Goal: Task Accomplishment & Management: Use online tool/utility

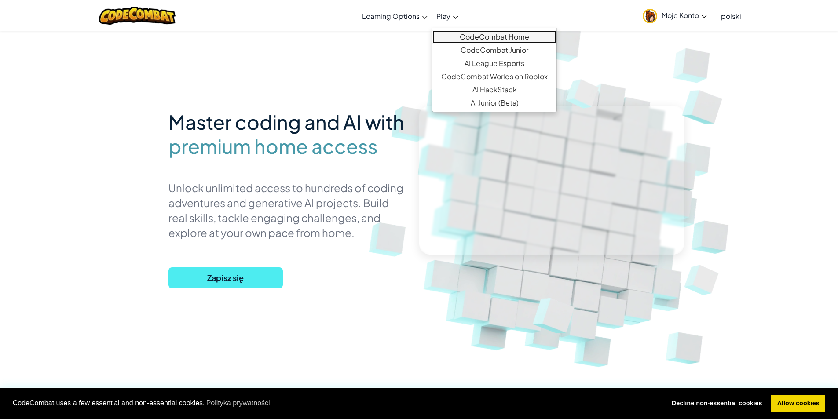
click at [497, 37] on link "CodeCombat Home" at bounding box center [495, 36] width 124 height 13
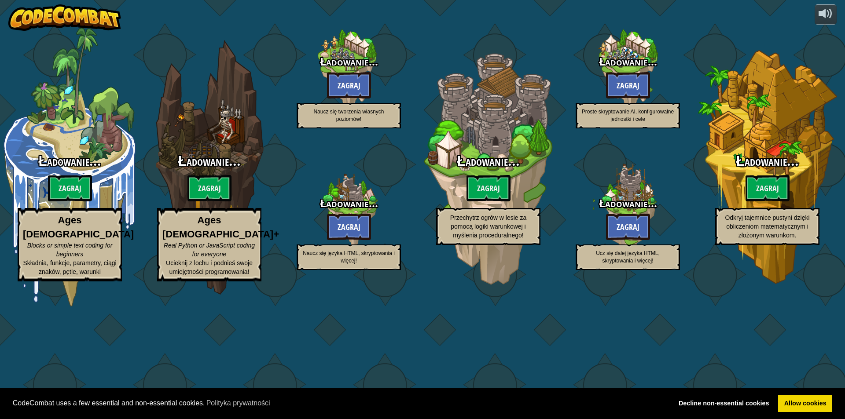
select select "pl"
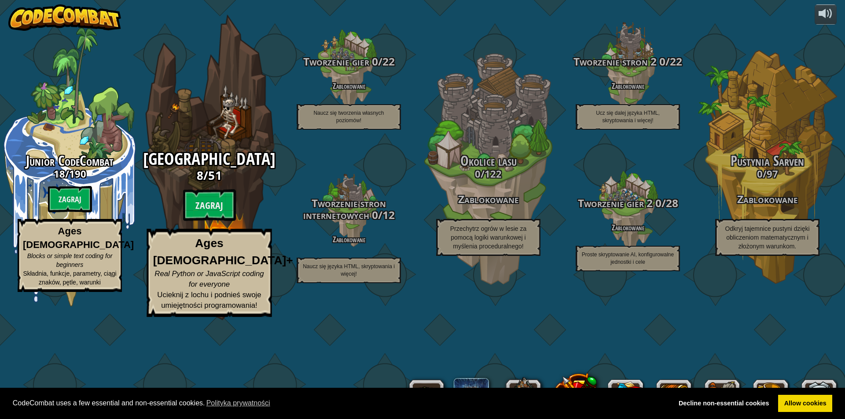
click at [217, 183] on span "51" at bounding box center [215, 175] width 14 height 16
select select "pl"
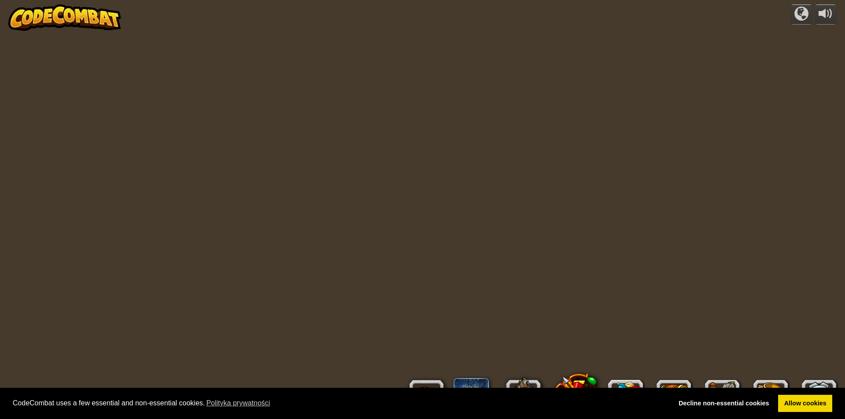
select select "pl"
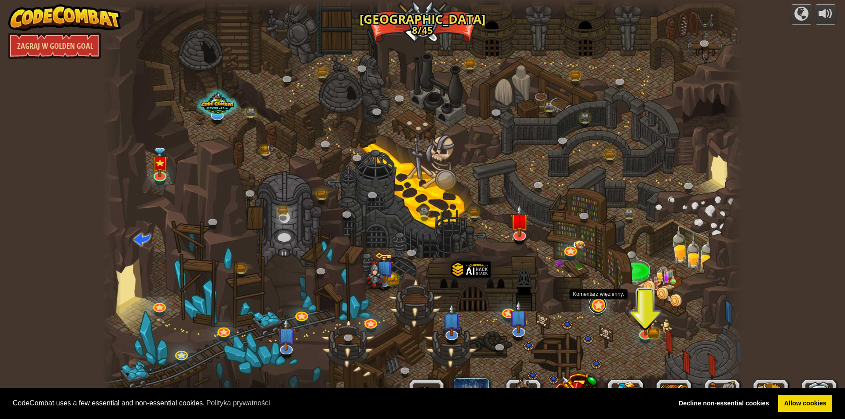
click at [604, 309] on link at bounding box center [598, 305] width 18 height 18
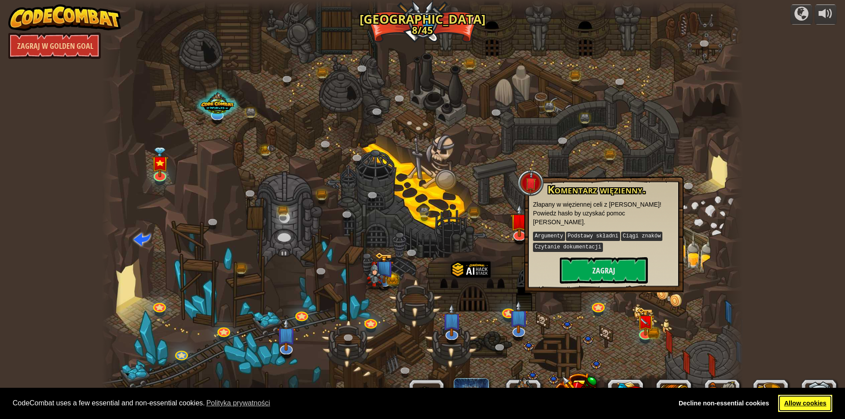
click at [788, 397] on link "Allow cookies" at bounding box center [805, 404] width 54 height 18
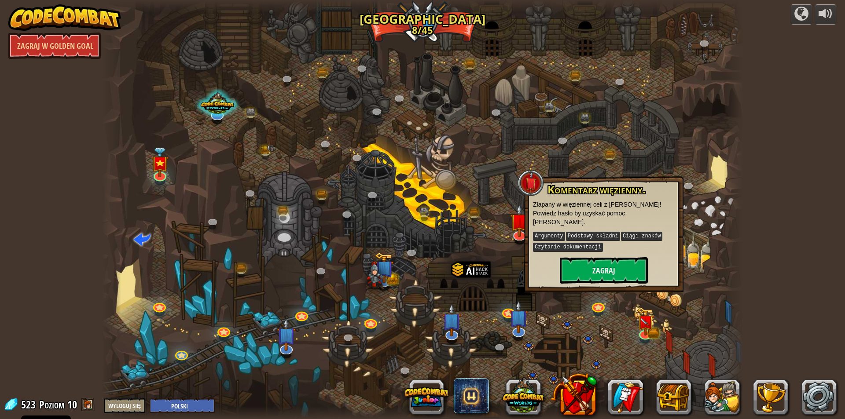
click at [90, 404] on span at bounding box center [87, 404] width 13 height 13
click at [729, 398] on button at bounding box center [722, 397] width 35 height 35
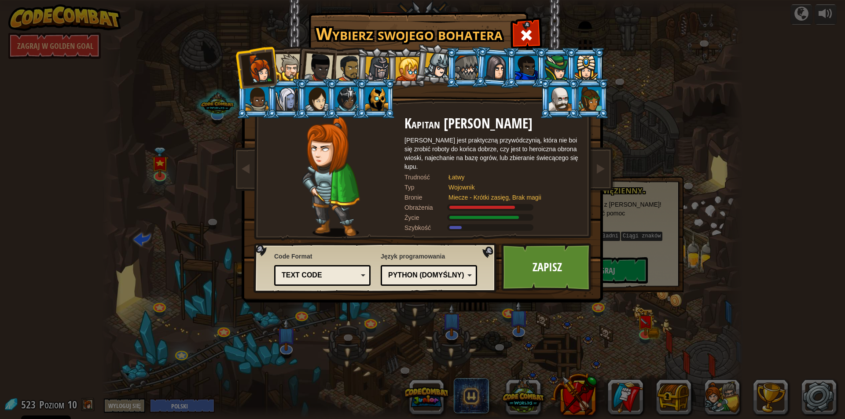
click at [345, 72] on div at bounding box center [348, 68] width 27 height 27
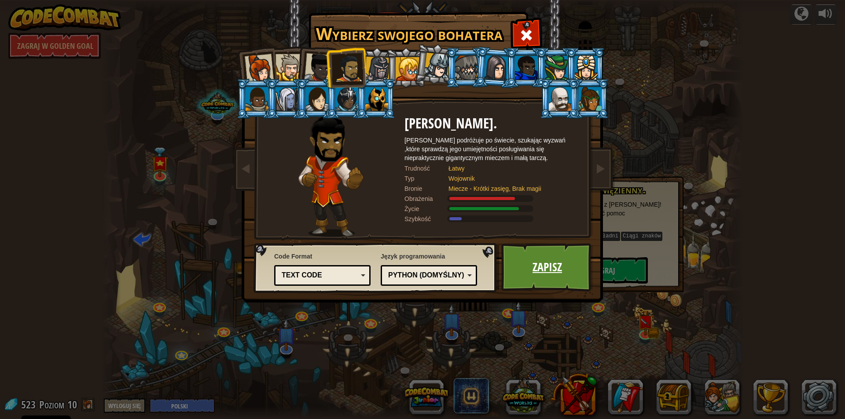
click at [555, 272] on link "Zapisz" at bounding box center [547, 267] width 92 height 48
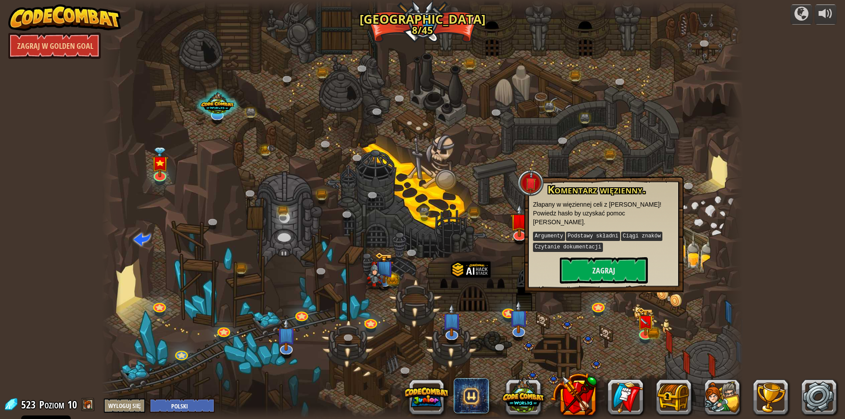
click at [87, 404] on span at bounding box center [87, 404] width 13 height 13
click at [669, 400] on button at bounding box center [673, 397] width 35 height 35
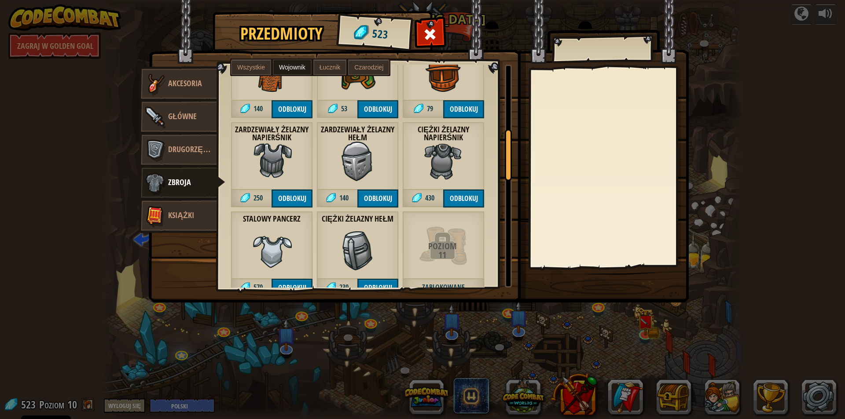
scroll to position [132, 0]
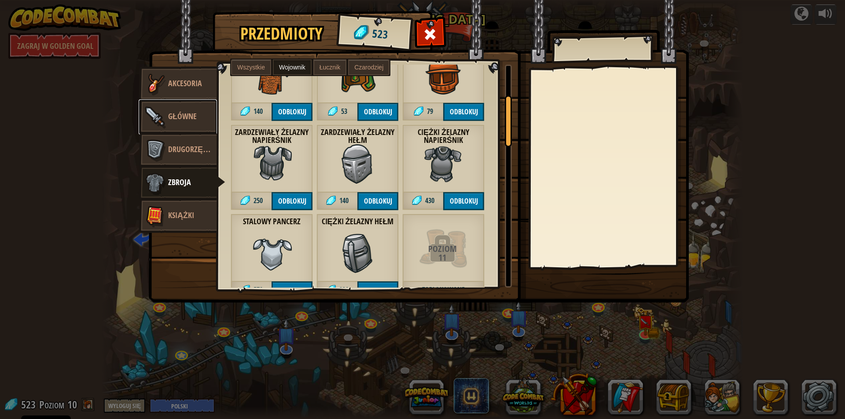
click at [182, 109] on link "Główne" at bounding box center [178, 116] width 78 height 35
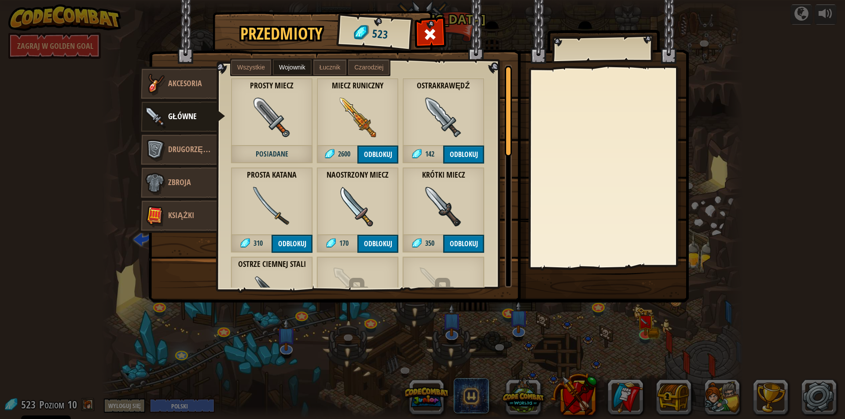
drag, startPoint x: 246, startPoint y: 72, endPoint x: 252, endPoint y: 87, distance: 16.0
click at [247, 71] on label "Wszystkie" at bounding box center [251, 67] width 40 height 16
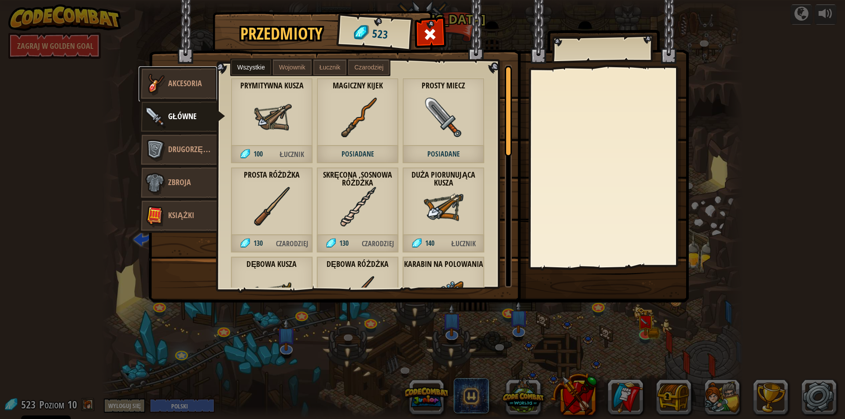
click at [180, 87] on span "Akcesoria" at bounding box center [185, 83] width 34 height 11
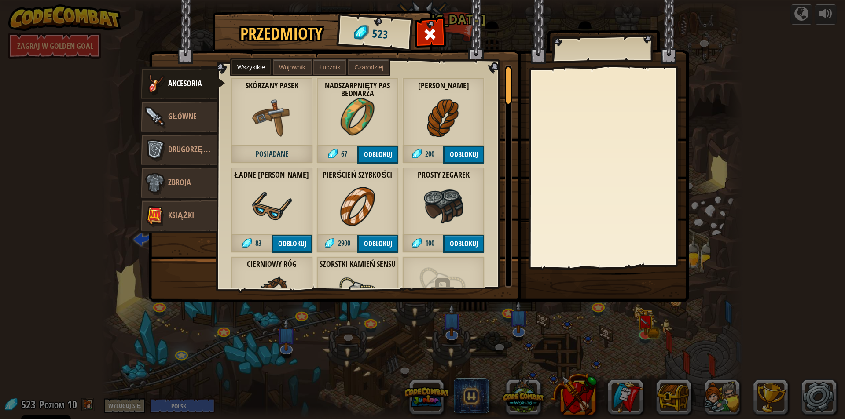
click at [292, 66] on span "Wojownik" at bounding box center [292, 67] width 26 height 7
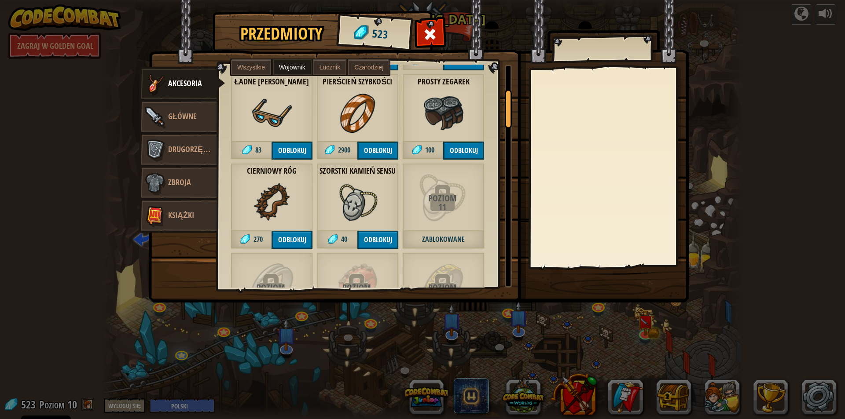
scroll to position [88, 0]
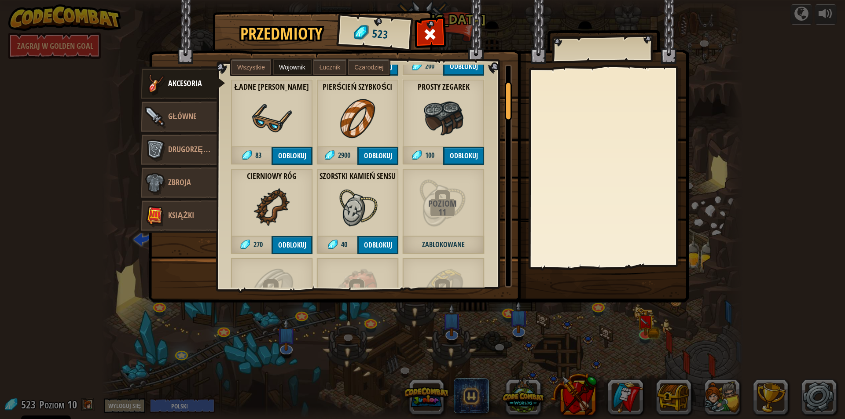
click at [262, 62] on label "Wszystkie" at bounding box center [251, 67] width 40 height 16
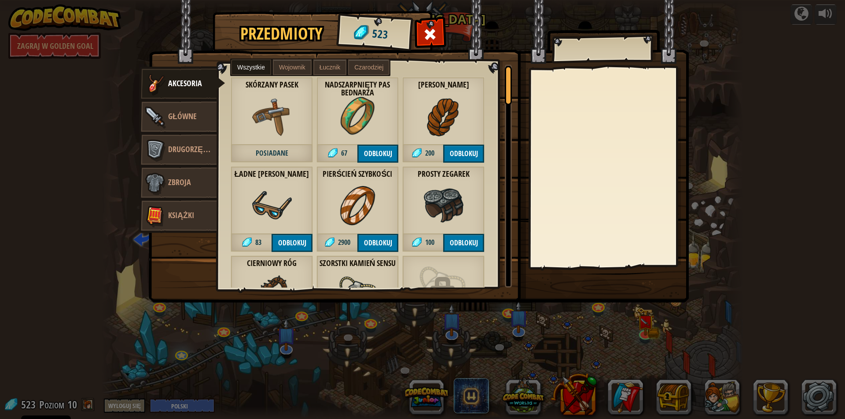
scroll to position [0, 0]
click at [191, 114] on span "Główne" at bounding box center [182, 116] width 29 height 11
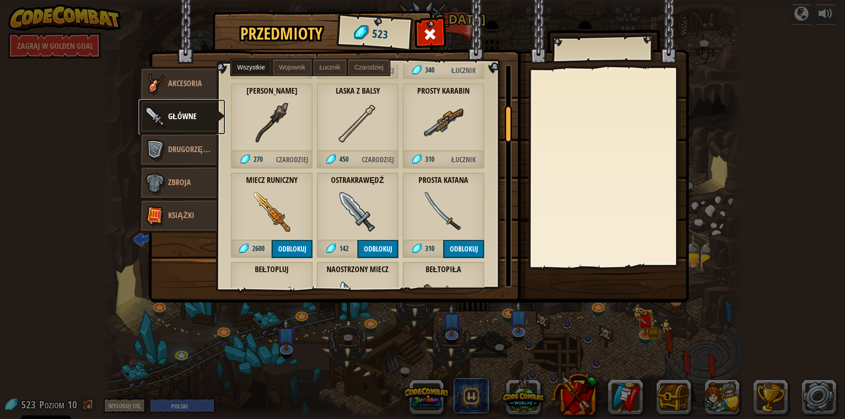
scroll to position [264, 0]
click at [474, 245] on button "Odblokuj" at bounding box center [463, 248] width 41 height 18
click at [460, 243] on button "Potwierdź" at bounding box center [463, 248] width 41 height 18
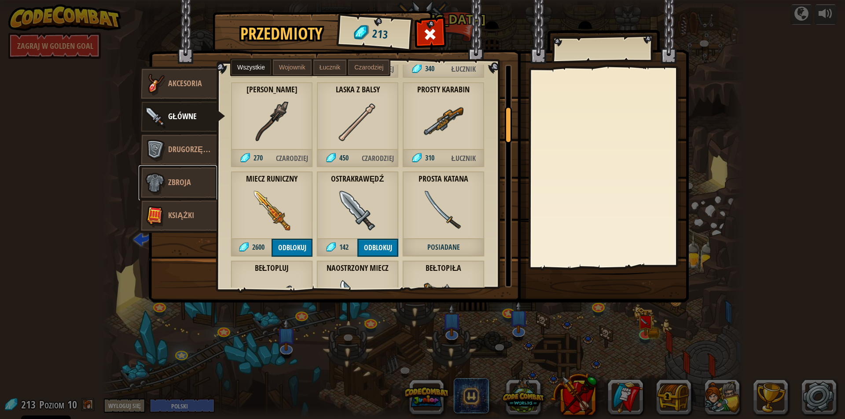
click at [195, 186] on link "Zbroja" at bounding box center [178, 182] width 78 height 35
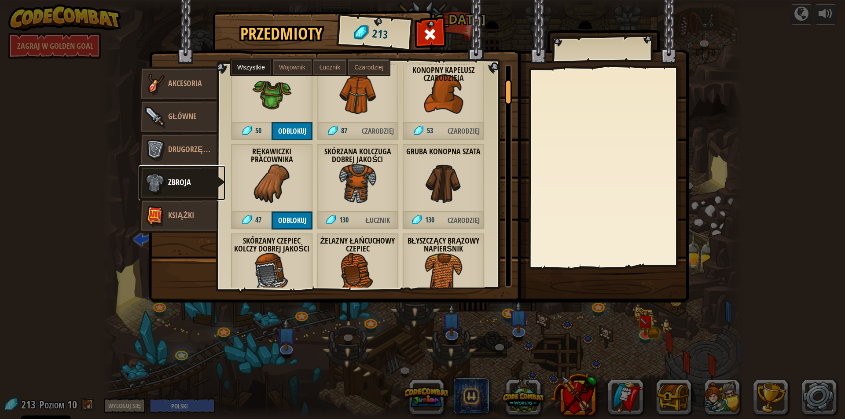
scroll to position [44, 0]
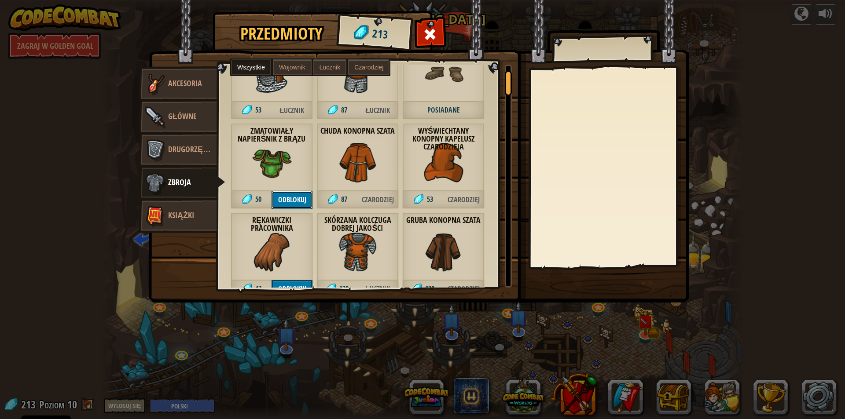
click at [303, 197] on button "Odblokuj" at bounding box center [292, 200] width 41 height 18
click at [303, 197] on button "Potwierdź" at bounding box center [292, 200] width 41 height 18
click at [434, 37] on span at bounding box center [430, 34] width 14 height 14
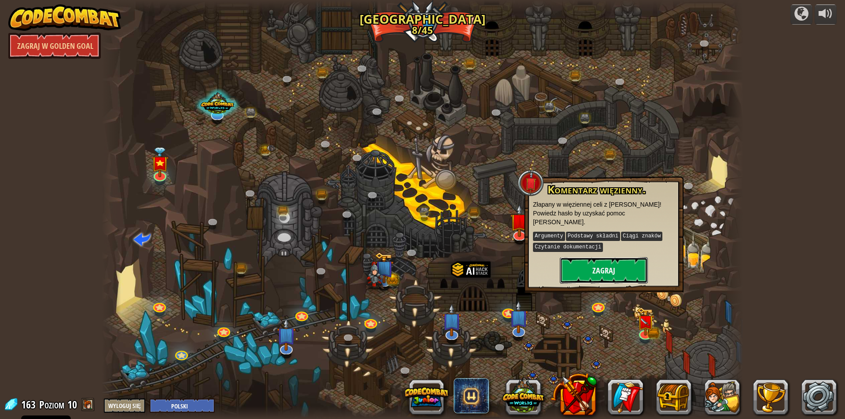
click at [618, 261] on button "Zagraj" at bounding box center [604, 270] width 88 height 26
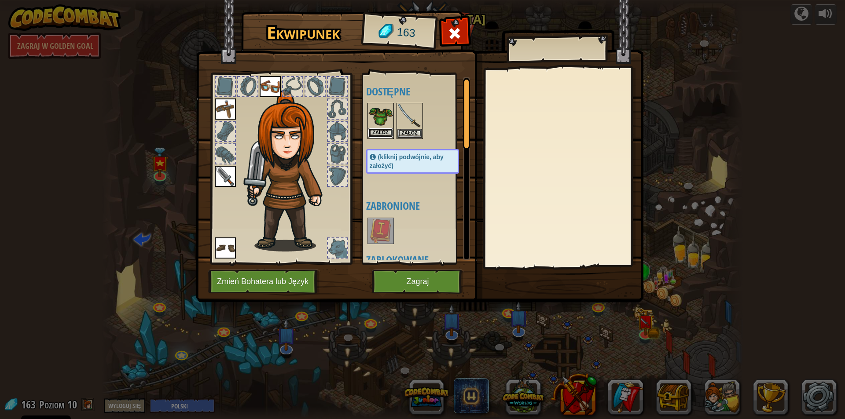
click at [384, 129] on button "Załóż" at bounding box center [380, 133] width 25 height 9
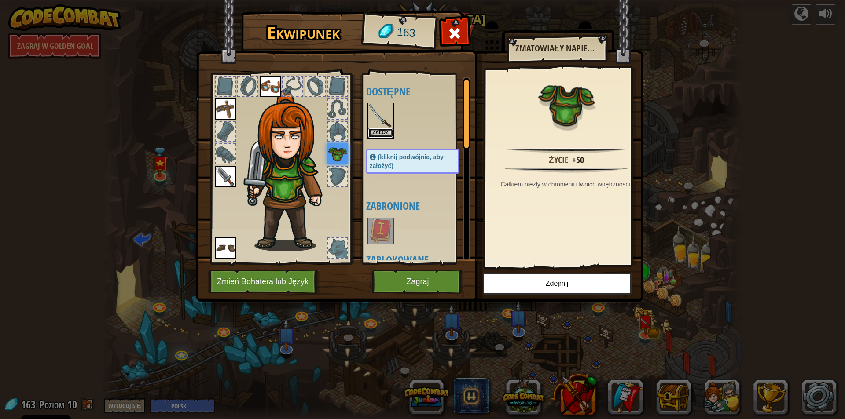
click at [378, 129] on button "Załóż" at bounding box center [380, 133] width 25 height 9
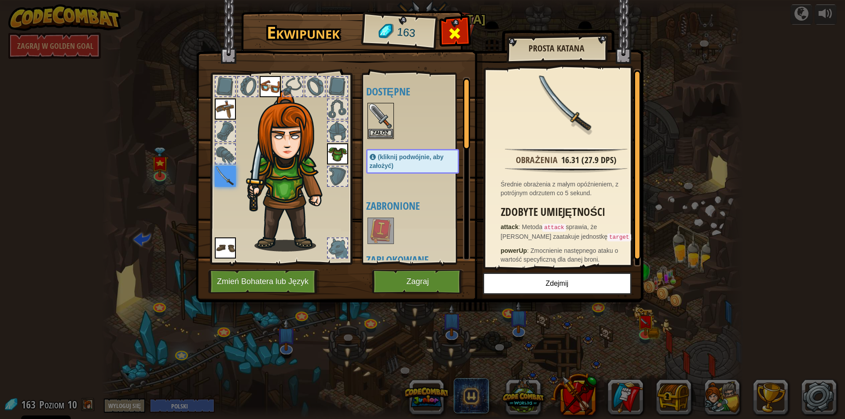
click at [451, 39] on span at bounding box center [455, 33] width 14 height 14
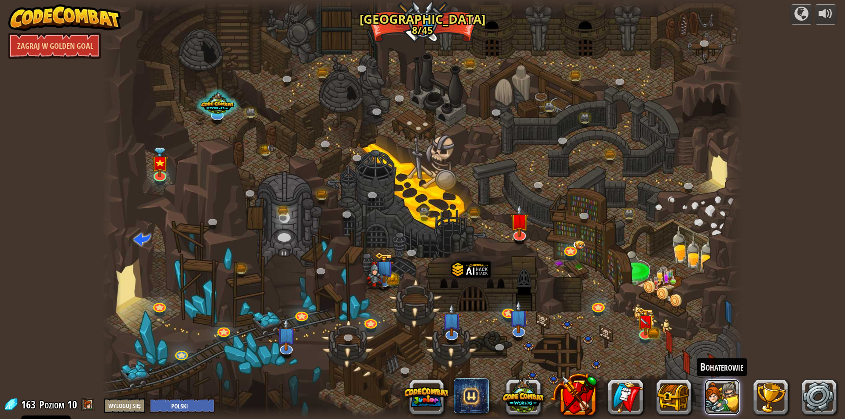
click at [721, 394] on button at bounding box center [722, 397] width 35 height 35
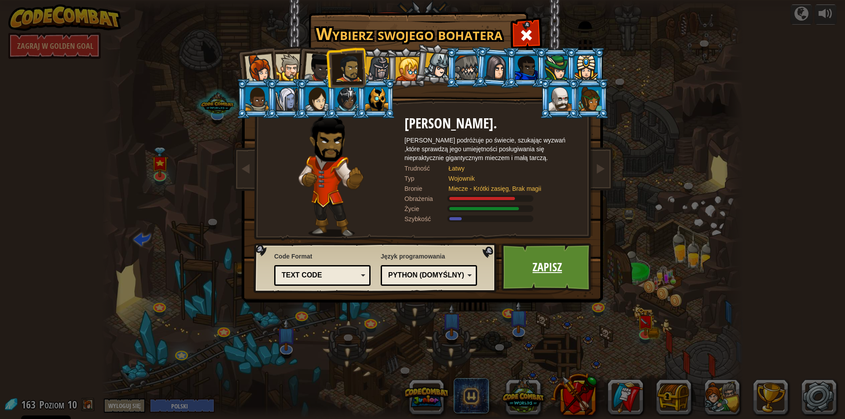
click at [570, 270] on link "Zapisz" at bounding box center [547, 267] width 92 height 48
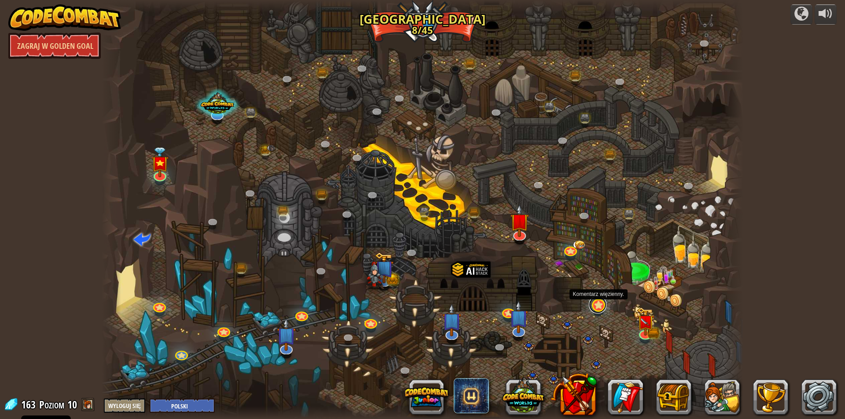
click at [594, 309] on link at bounding box center [598, 305] width 18 height 18
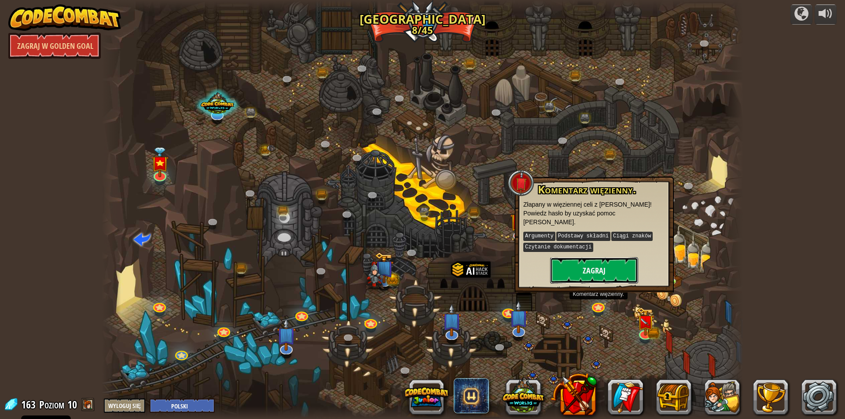
click at [560, 263] on button "Zagraj" at bounding box center [594, 270] width 88 height 26
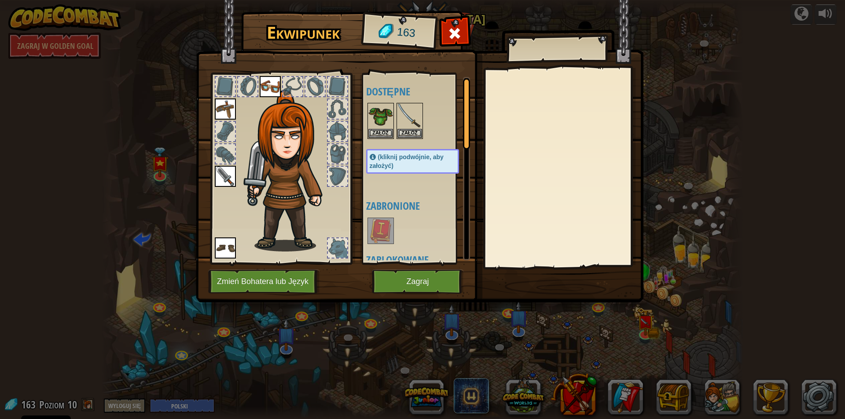
click at [272, 144] on img at bounding box center [290, 171] width 95 height 162
click at [283, 279] on button "Zmień Bohatera lub Język" at bounding box center [264, 282] width 112 height 24
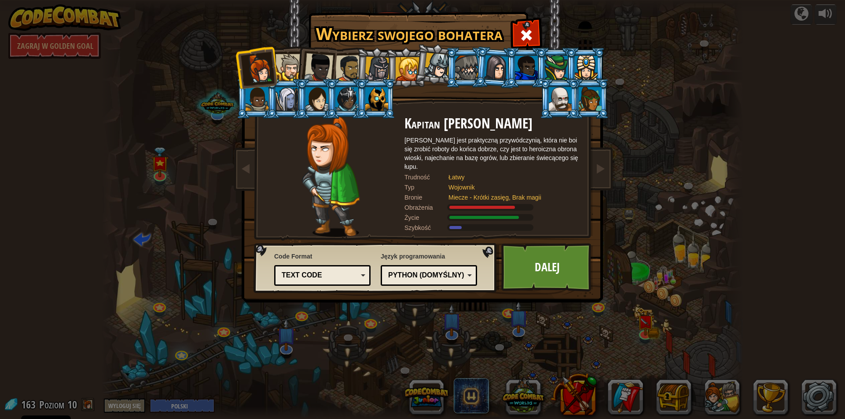
click at [348, 66] on div at bounding box center [348, 68] width 27 height 27
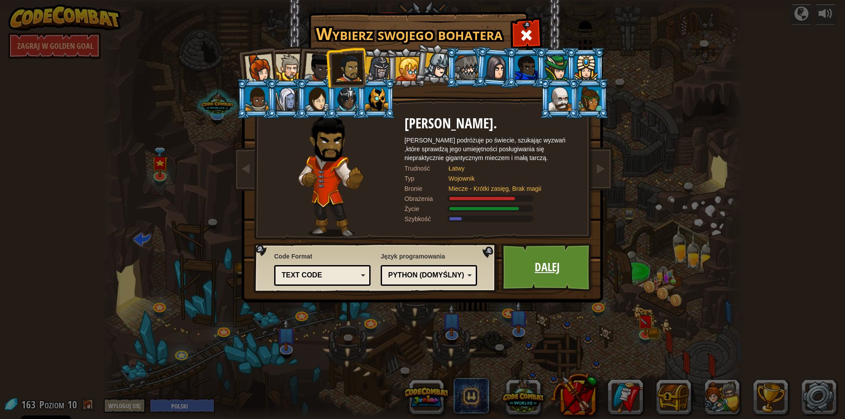
click at [542, 271] on link "Dalej" at bounding box center [547, 267] width 92 height 48
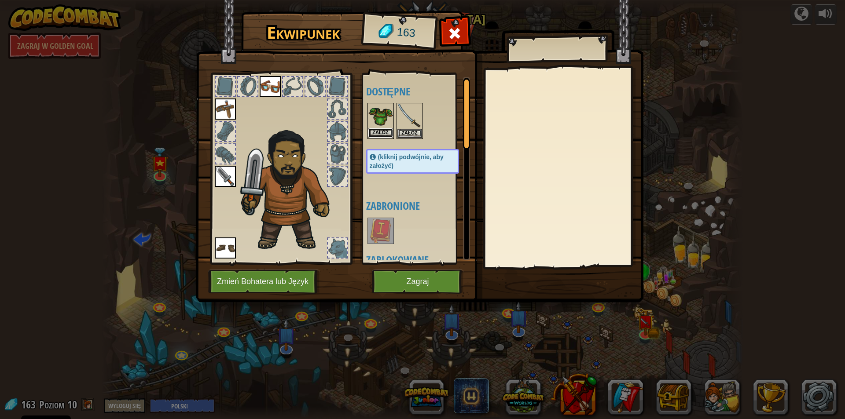
click at [379, 131] on button "Załóż" at bounding box center [380, 133] width 25 height 9
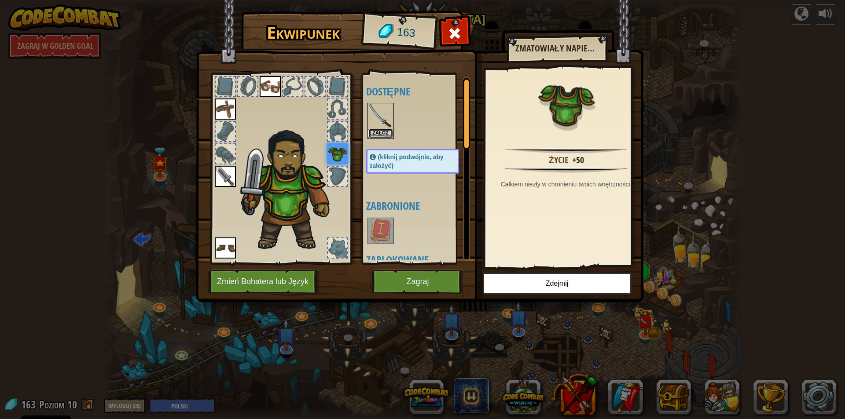
click at [383, 132] on button "Załóż" at bounding box center [380, 133] width 25 height 9
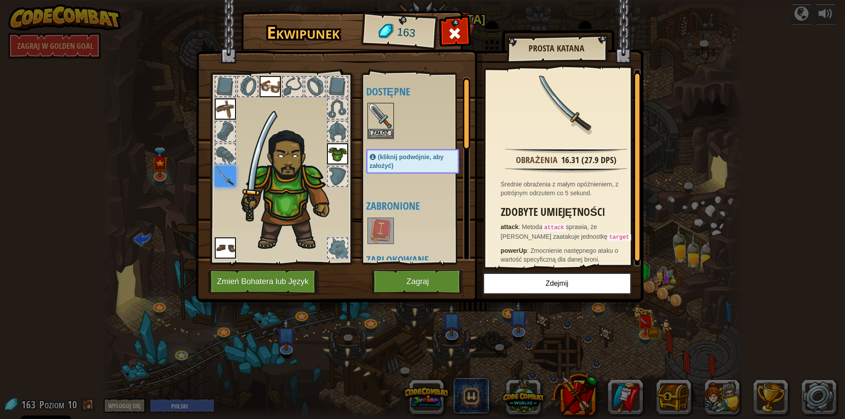
scroll to position [4, 0]
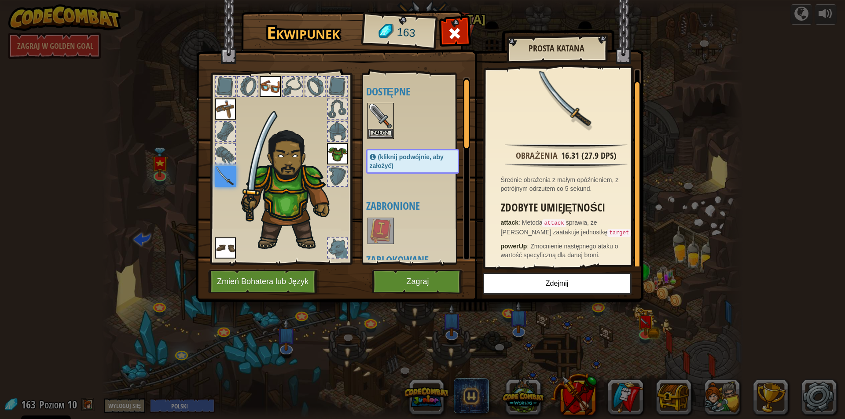
drag, startPoint x: 541, startPoint y: 241, endPoint x: 581, endPoint y: 253, distance: 41.8
click at [581, 253] on span "Zmocnienie następnego ataku o wartość specyficzną dla danej broni." at bounding box center [560, 251] width 118 height 16
drag, startPoint x: 545, startPoint y: 246, endPoint x: 561, endPoint y: 253, distance: 17.1
click at [605, 246] on span "Zmocnienie następnego ataku o wartość specyficzną dla danej broni." at bounding box center [560, 251] width 118 height 16
drag, startPoint x: 531, startPoint y: 257, endPoint x: 584, endPoint y: 254, distance: 52.5
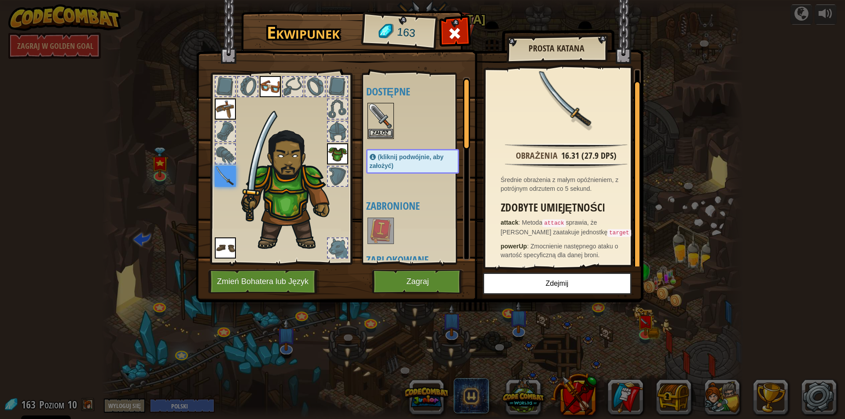
click at [584, 254] on p "powerUp : Zmocnienie następnego ataku o wartość specyficzną dla danej broni." at bounding box center [569, 251] width 136 height 18
drag, startPoint x: 514, startPoint y: 243, endPoint x: 524, endPoint y: 248, distance: 11.0
click at [519, 243] on strong "powerUp" at bounding box center [514, 246] width 26 height 7
click at [426, 284] on button "Zagraj" at bounding box center [418, 282] width 92 height 24
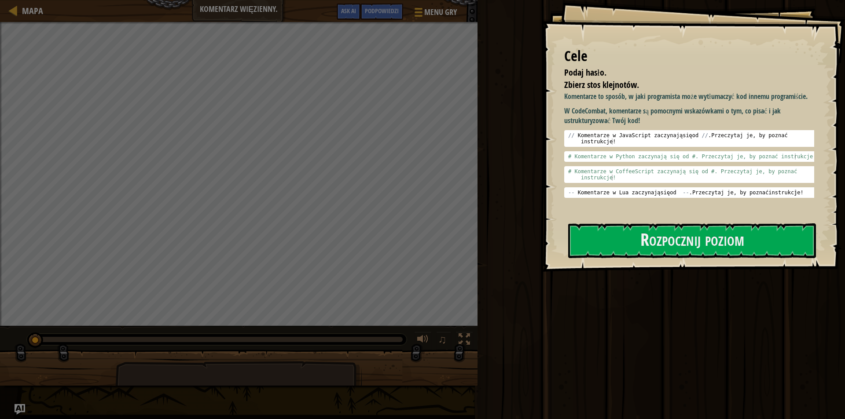
drag, startPoint x: 593, startPoint y: 73, endPoint x: 638, endPoint y: 201, distance: 136.1
click at [638, 201] on div "[PERSON_NAME] hasło. Zbierz stos klejnotów. Komentarze to sposób, w jaki progra…" at bounding box center [693, 136] width 303 height 272
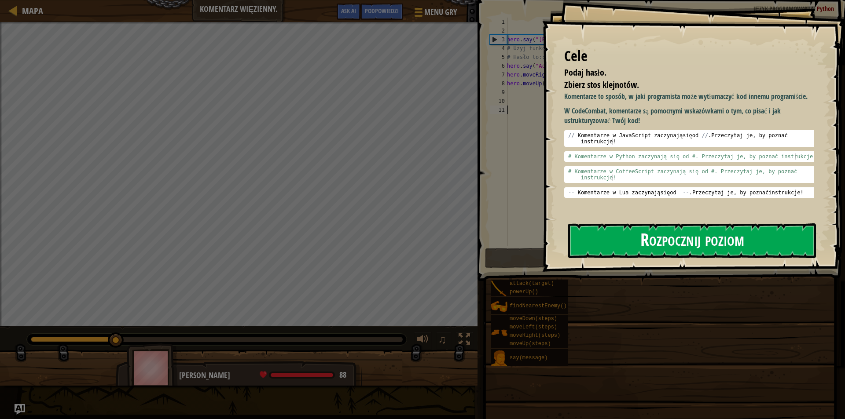
click at [706, 240] on button "Rozpocznij poziom" at bounding box center [692, 241] width 248 height 35
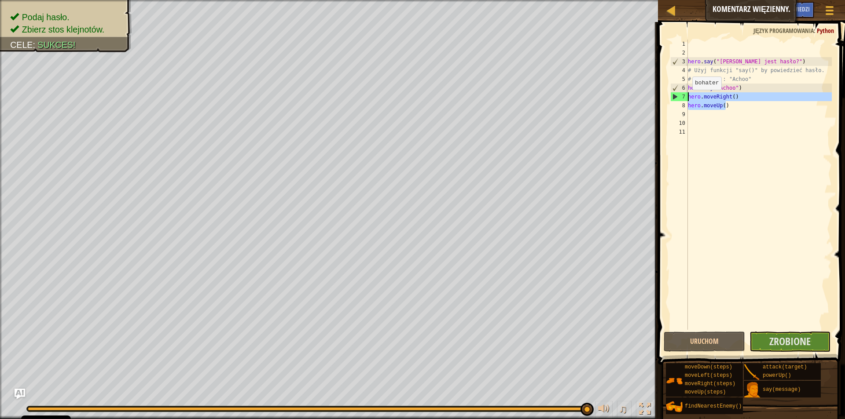
drag, startPoint x: 729, startPoint y: 107, endPoint x: 679, endPoint y: 97, distance: 51.2
click at [679, 97] on div "1 2 3 4 5 6 7 8 9 10 11 hero . say ( "[PERSON_NAME] jest hasło?" ) # Użyj funkc…" at bounding box center [750, 185] width 163 height 290
type textarea "hero.moveRight() hero.moveUp()"
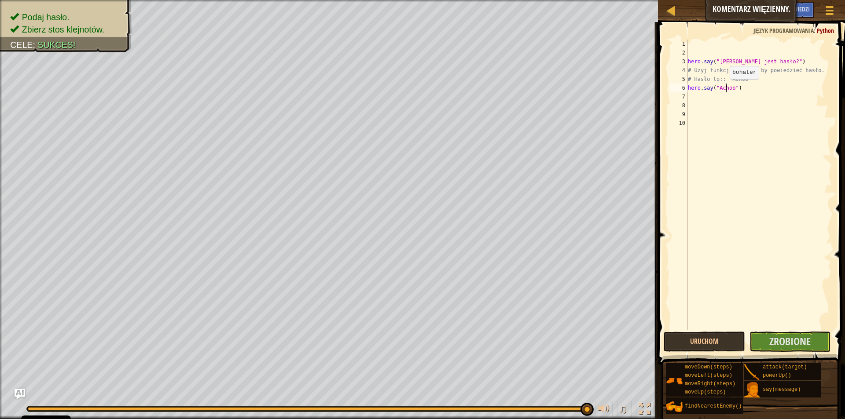
click at [725, 88] on div "hero . say ( "[PERSON_NAME] jest hasło?" ) # Użyj funkcji "say()" by powiedzieć…" at bounding box center [759, 194] width 146 height 308
type textarea "hero.say("rtrtyet")"
drag, startPoint x: 751, startPoint y: 89, endPoint x: 683, endPoint y: 92, distance: 68.3
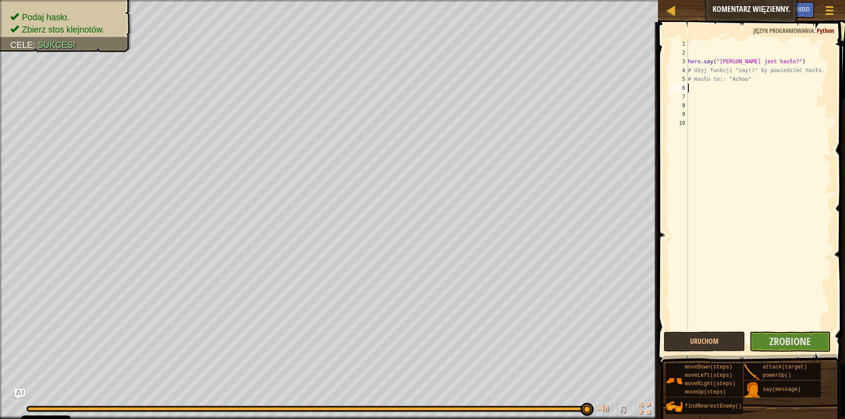
click at [683, 92] on div "1 2 3 4 5 6 7 8 9 10 hero . say ( "[PERSON_NAME] jest hasło?" ) # Użyj funkcji …" at bounding box center [750, 185] width 163 height 290
click at [788, 336] on span "Zrobione" at bounding box center [789, 342] width 41 height 14
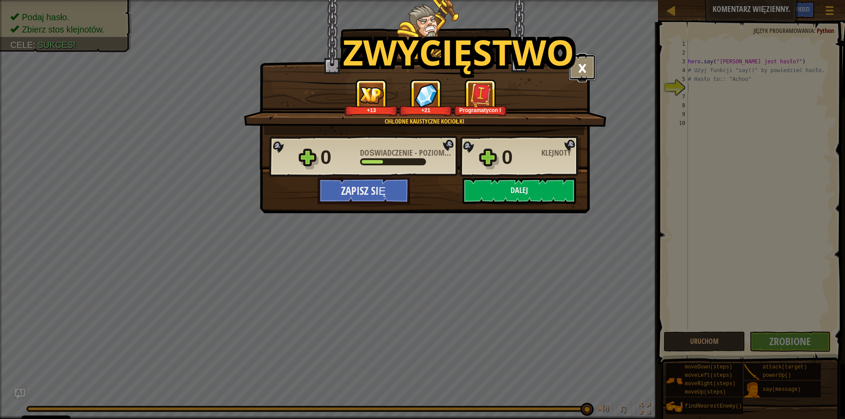
click at [588, 70] on button "×" at bounding box center [582, 67] width 27 height 26
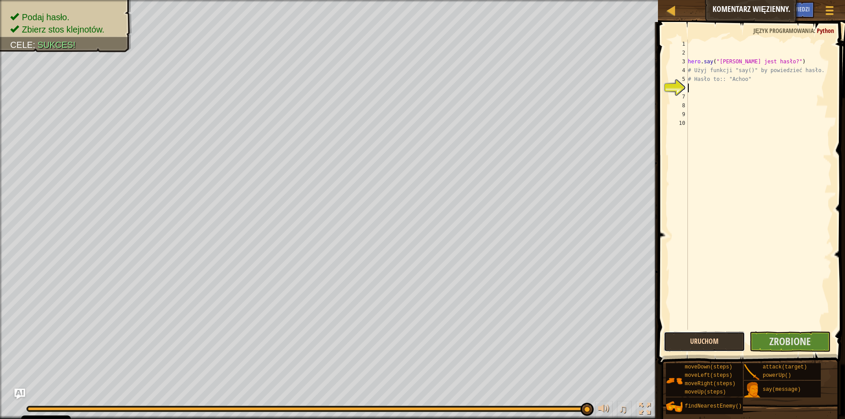
click at [717, 339] on button "Uruchom" at bounding box center [704, 342] width 81 height 20
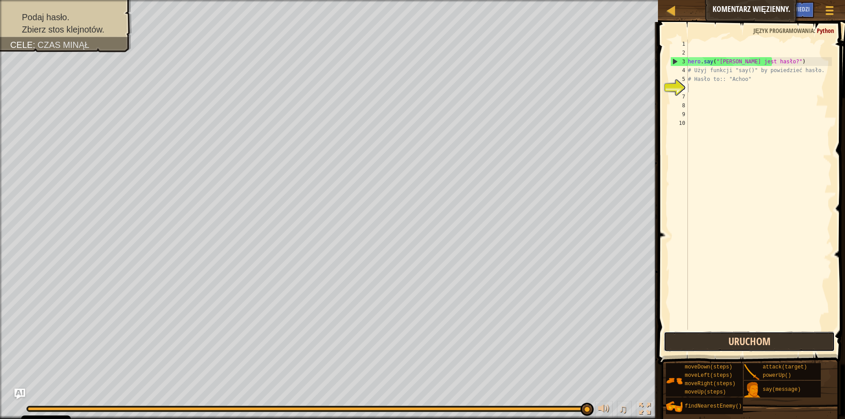
click at [734, 344] on button "Uruchom" at bounding box center [749, 342] width 171 height 20
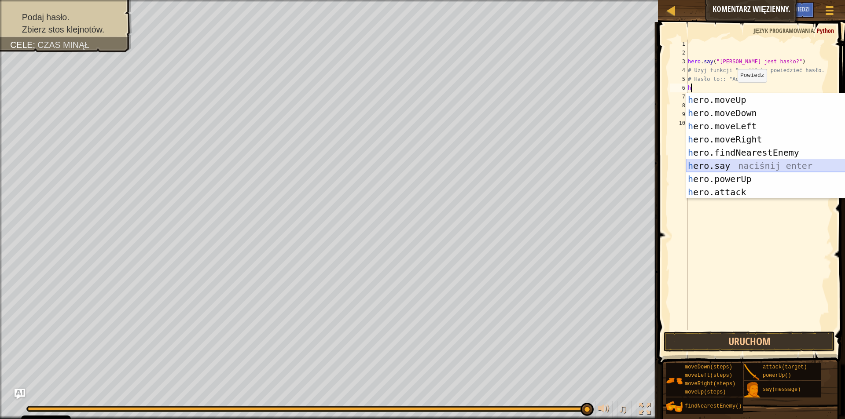
type textarea "hero.say("message")"
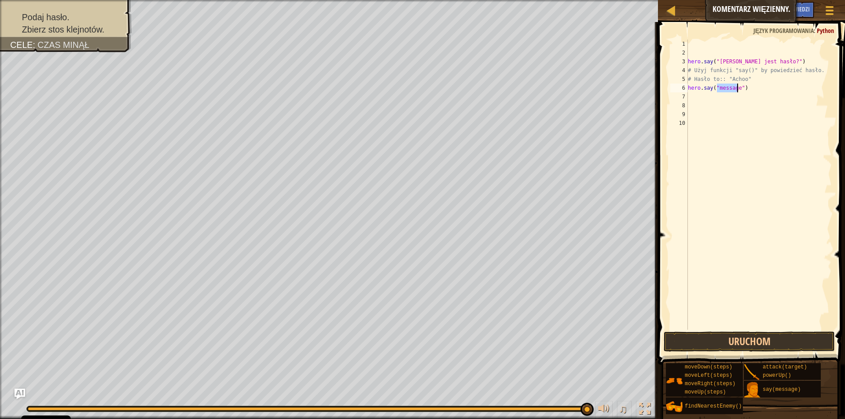
click at [693, 99] on div "hero . say ( "[PERSON_NAME] jest hasło?" ) # Użyj funkcji "say()" by powiedzieć…" at bounding box center [759, 194] width 146 height 308
type textarea "h"
click at [746, 345] on button "Uruchom" at bounding box center [749, 342] width 171 height 20
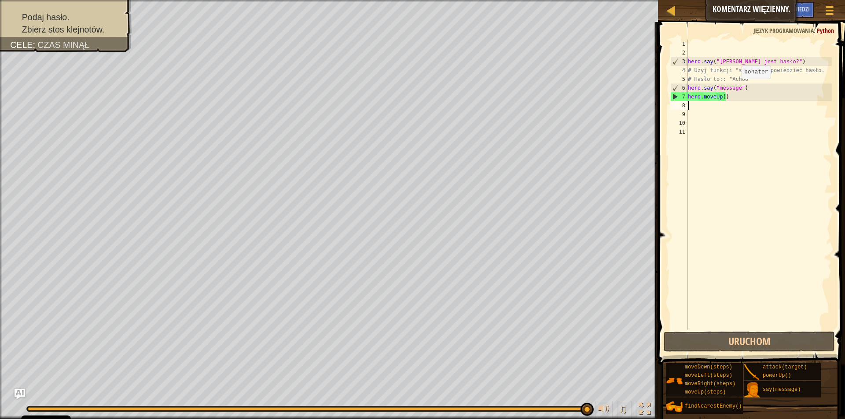
click at [737, 88] on div "hero . say ( "[PERSON_NAME] jest hasło?" ) # Użyj funkcji "say()" by powiedzieć…" at bounding box center [759, 194] width 146 height 308
click at [745, 88] on div "hero . say ( "[PERSON_NAME] jest hasło?" ) # Użyj funkcji "say()" by powiedzieć…" at bounding box center [759, 194] width 146 height 308
drag, startPoint x: 724, startPoint y: 79, endPoint x: 748, endPoint y: 82, distance: 23.6
click at [748, 82] on div "hero . say ( "[PERSON_NAME] jest hasło?" ) # Użyj funkcji "say()" by powiedzieć…" at bounding box center [759, 194] width 146 height 308
click at [740, 88] on div "hero . say ( "[PERSON_NAME] jest hasło?" ) # Użyj funkcji "say()" by powiedzieć…" at bounding box center [759, 194] width 146 height 308
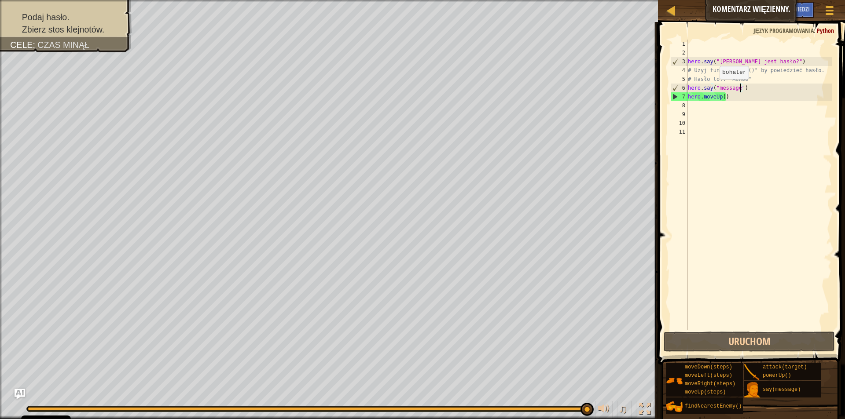
click at [715, 88] on div "hero . say ( "[PERSON_NAME] jest hasło?" ) # Użyj funkcji "say()" by powiedzieć…" at bounding box center [759, 194] width 146 height 308
click at [739, 88] on div "hero . say ( "[PERSON_NAME] jest hasło?" ) # Użyj funkcji "say()" by powiedzieć…" at bounding box center [759, 194] width 146 height 308
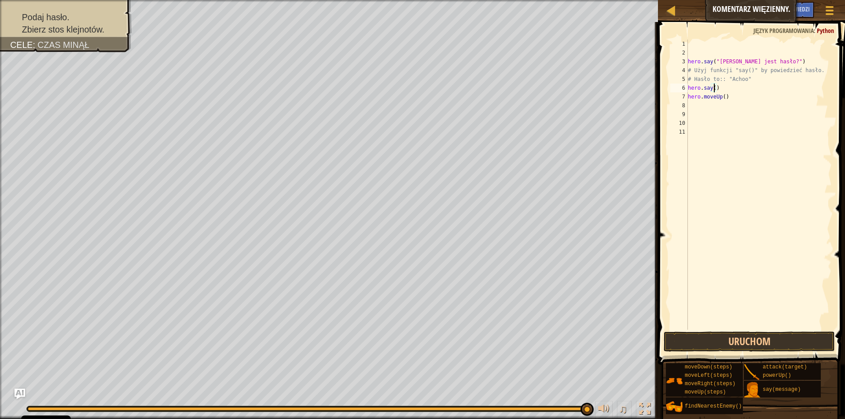
paste textarea ""Achoo""
click at [752, 341] on button "Uruchom" at bounding box center [749, 342] width 171 height 20
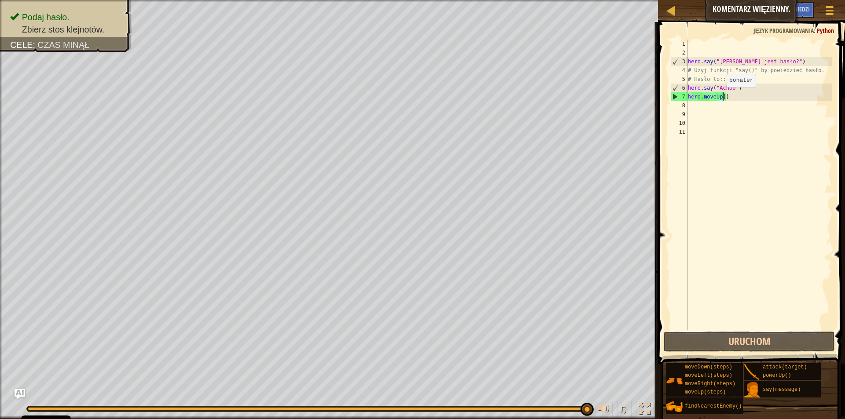
click at [722, 96] on div "hero . say ( "[PERSON_NAME] jest hasło?" ) # Użyj funkcji "say()" by powiedzieć…" at bounding box center [759, 194] width 146 height 308
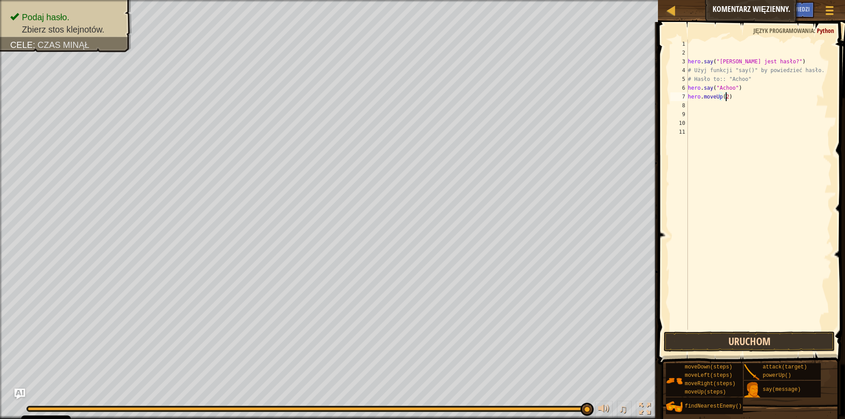
type textarea "hero.moveUp(2)"
click at [729, 337] on button "Uruchom" at bounding box center [749, 342] width 171 height 20
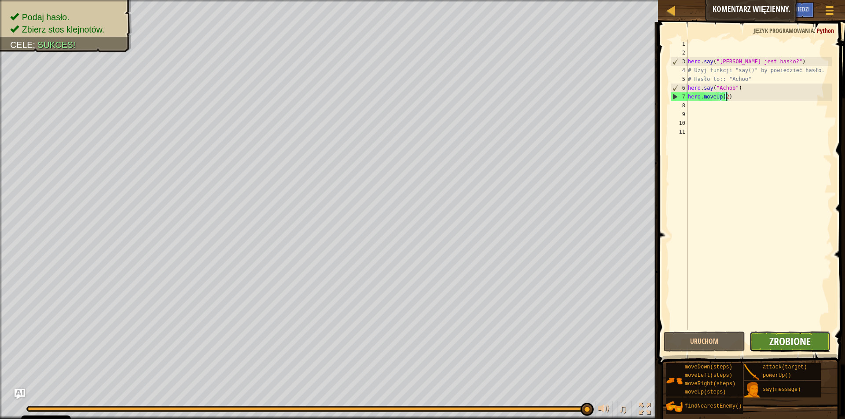
click at [775, 338] on span "Zrobione" at bounding box center [789, 342] width 41 height 14
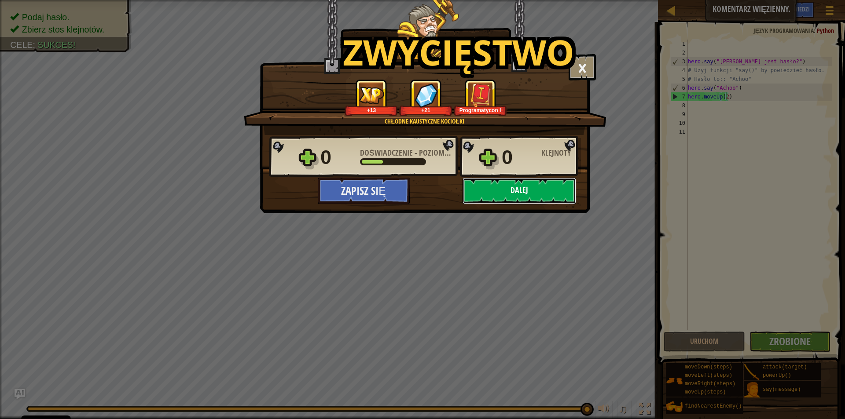
click at [536, 191] on button "Dalej" at bounding box center [520, 191] width 114 height 26
select select "pl"
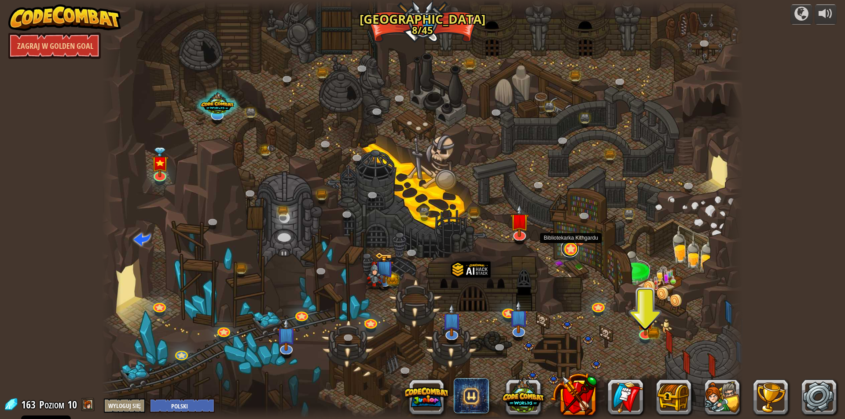
click at [571, 251] on link at bounding box center [570, 249] width 18 height 18
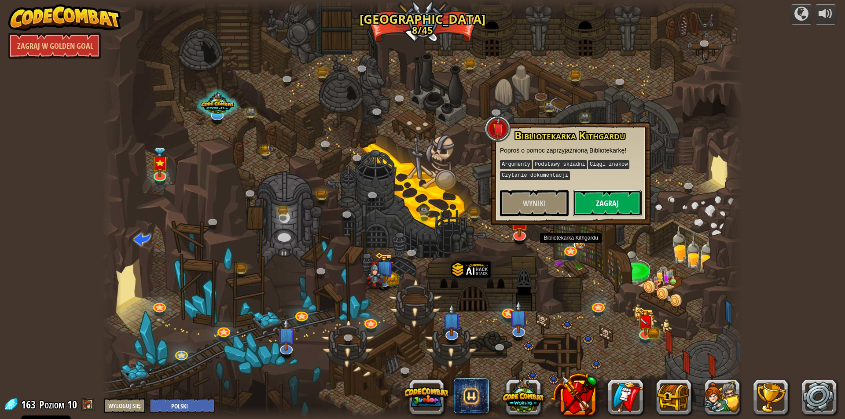
click at [610, 205] on button "Zagraj" at bounding box center [607, 203] width 69 height 26
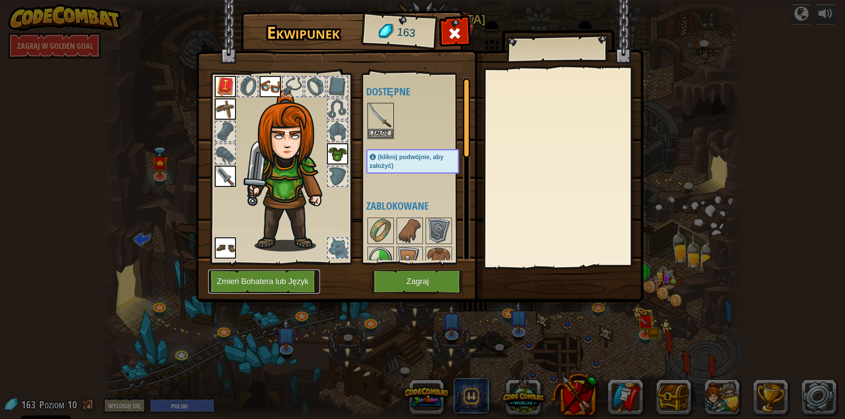
click at [293, 282] on button "Zmień Bohatera lub Język" at bounding box center [264, 282] width 112 height 24
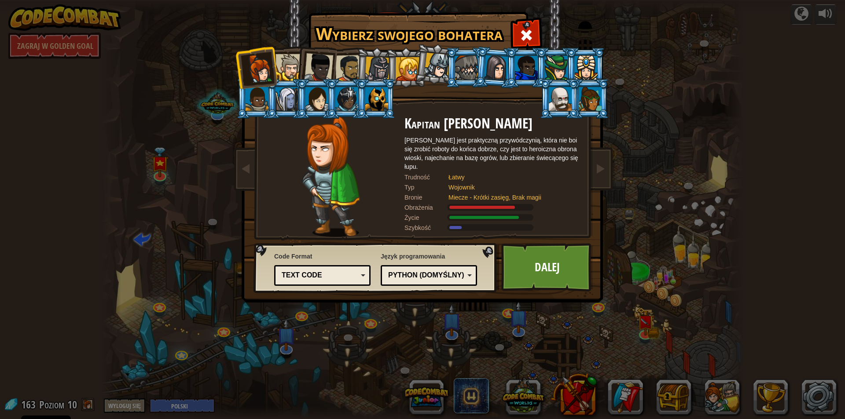
click at [353, 66] on div at bounding box center [348, 68] width 27 height 27
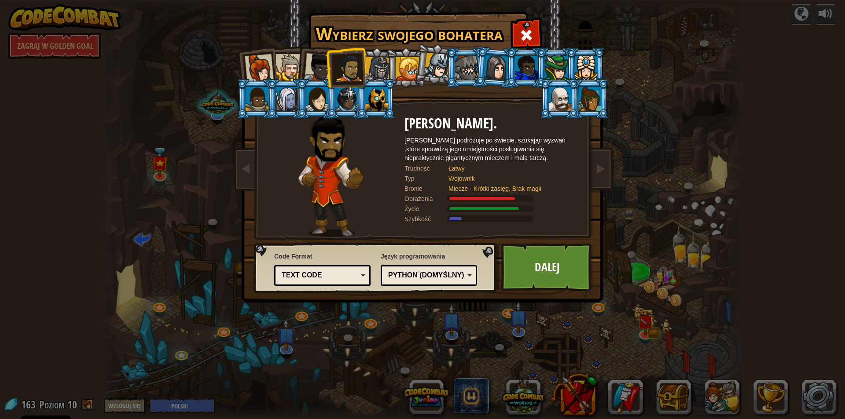
click at [382, 57] on li at bounding box center [376, 68] width 42 height 42
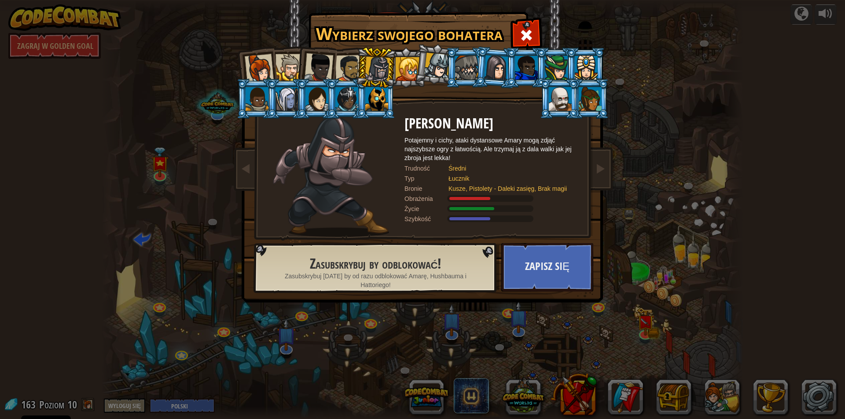
click at [376, 92] on div at bounding box center [376, 99] width 23 height 24
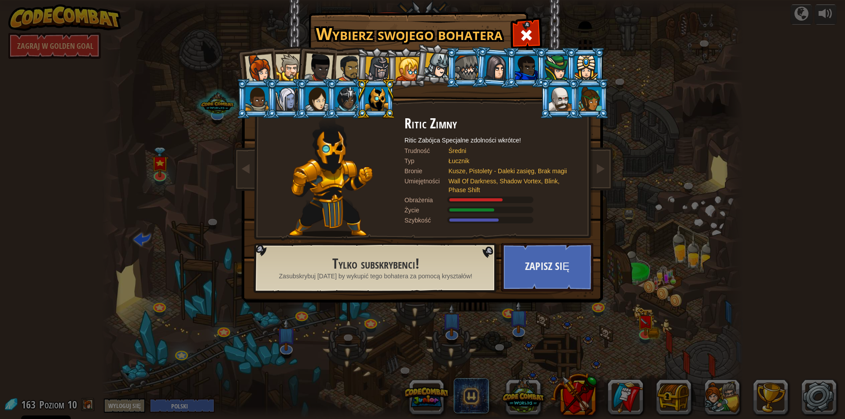
click at [353, 61] on div at bounding box center [348, 68] width 27 height 27
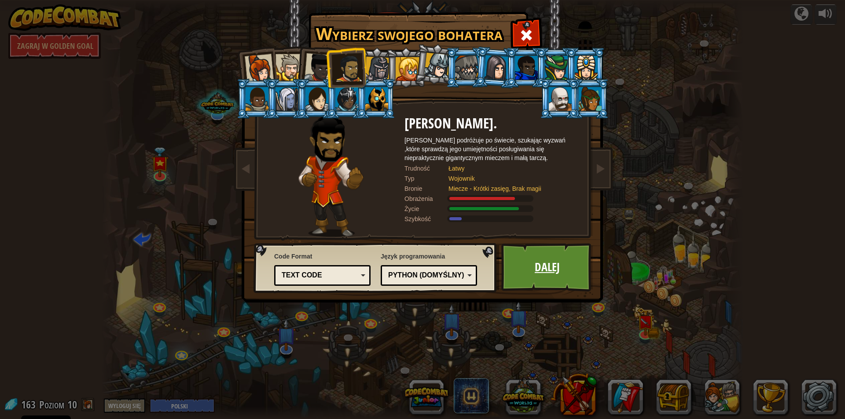
click at [548, 272] on link "Dalej" at bounding box center [547, 267] width 92 height 48
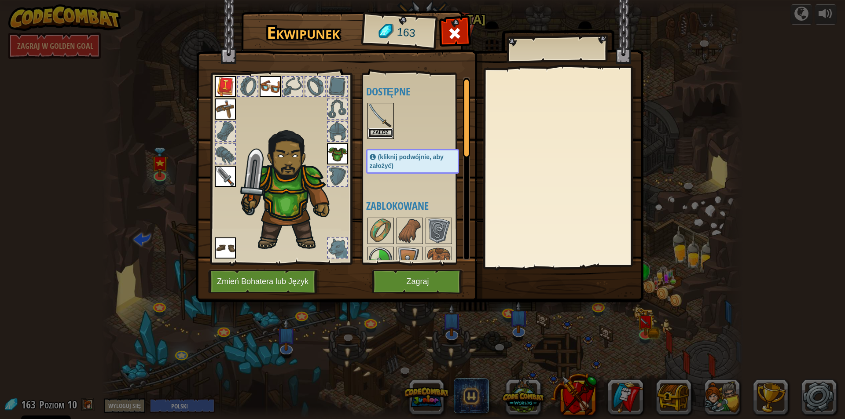
click at [378, 129] on button "Załóż" at bounding box center [380, 133] width 25 height 9
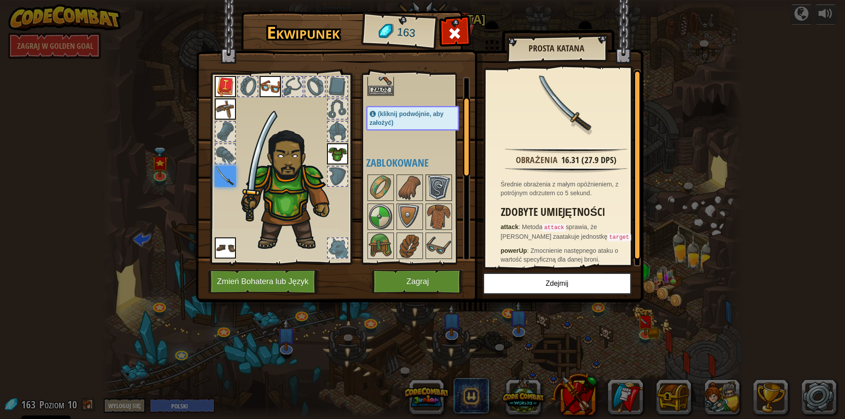
scroll to position [44, 0]
click at [382, 210] on img at bounding box center [380, 216] width 25 height 25
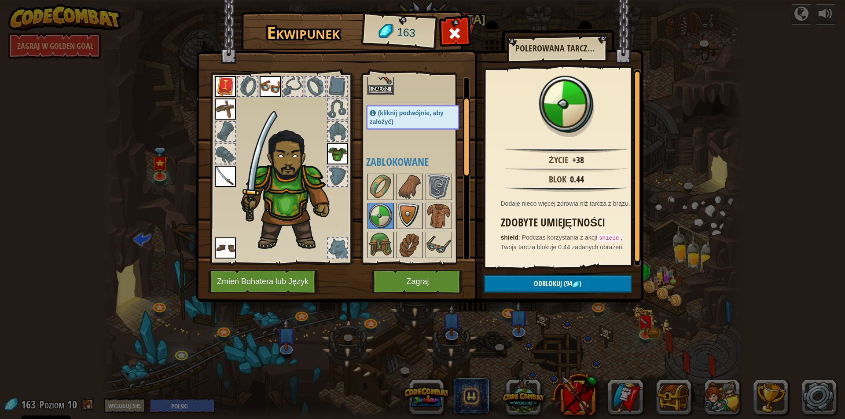
click at [406, 215] on img at bounding box center [409, 216] width 25 height 25
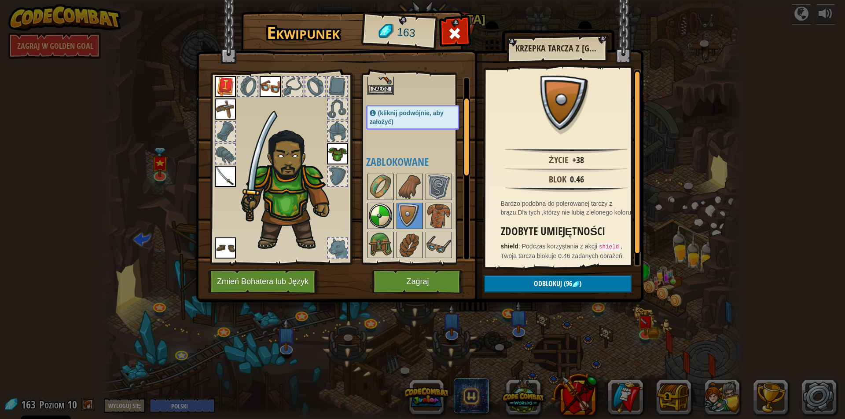
click at [389, 217] on img at bounding box center [380, 216] width 25 height 25
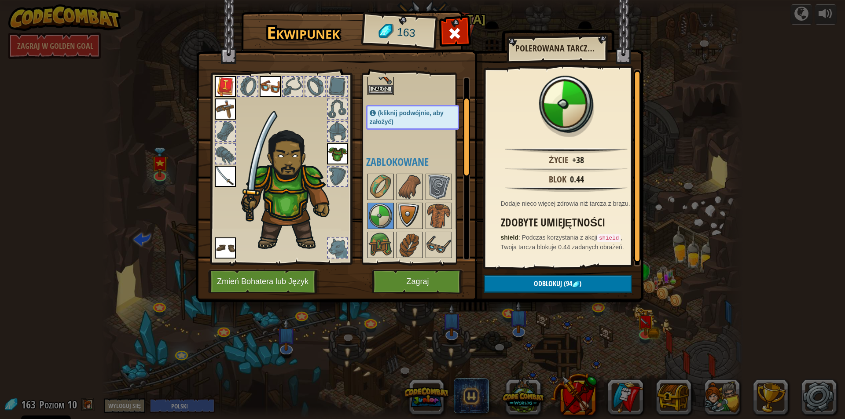
click at [403, 217] on img at bounding box center [409, 216] width 25 height 25
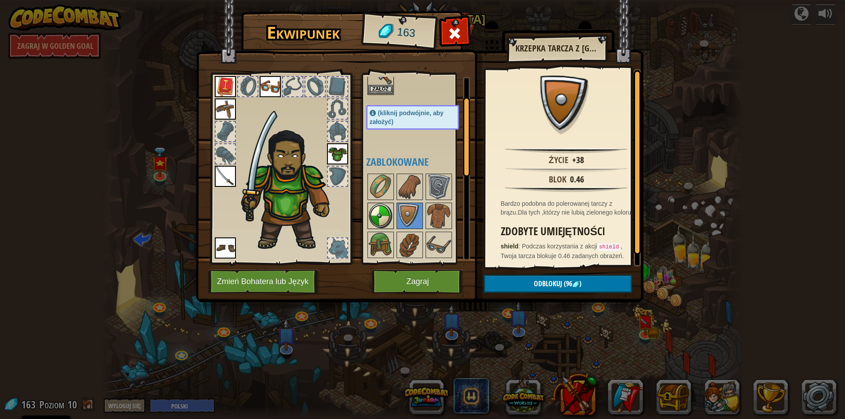
click at [384, 216] on img at bounding box center [380, 216] width 25 height 25
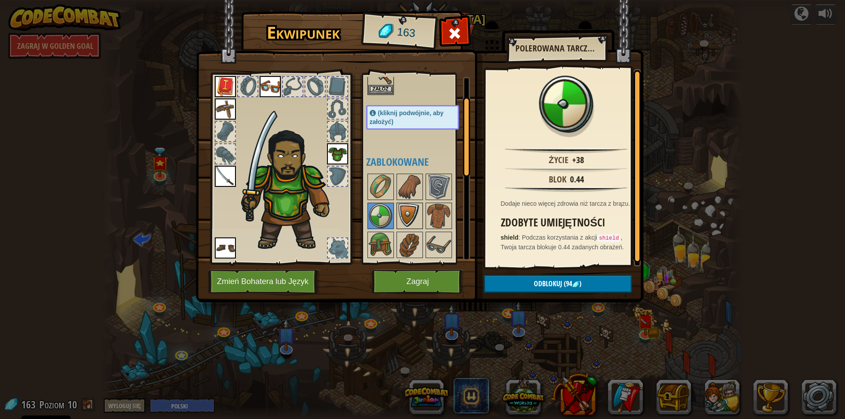
click at [403, 214] on img at bounding box center [409, 216] width 25 height 25
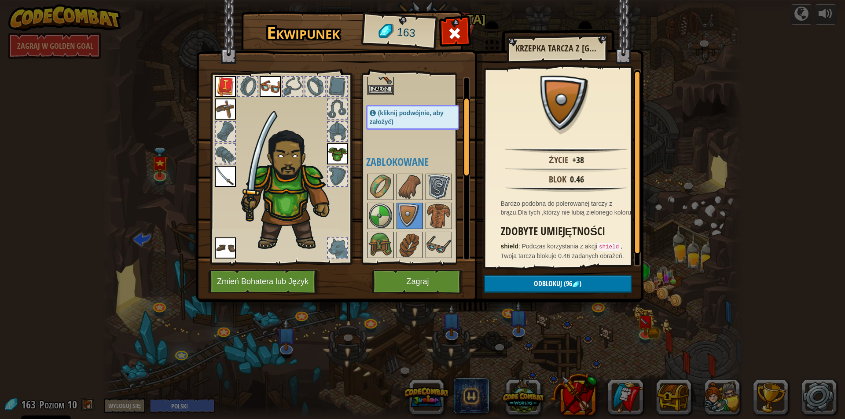
click at [445, 186] on img at bounding box center [438, 187] width 25 height 25
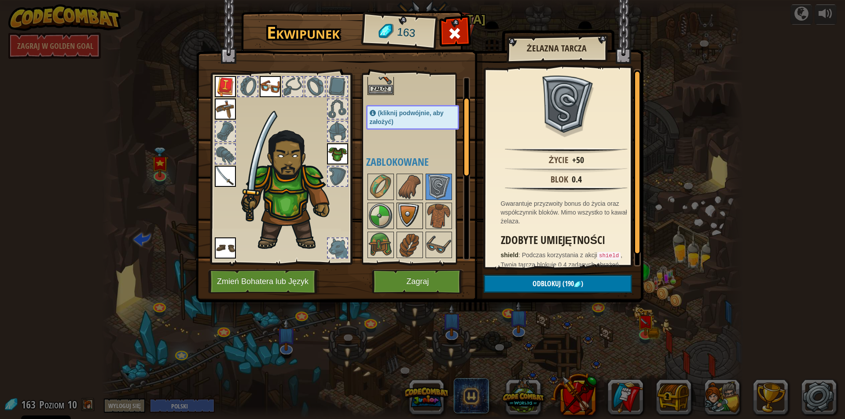
click at [401, 207] on img at bounding box center [409, 216] width 25 height 25
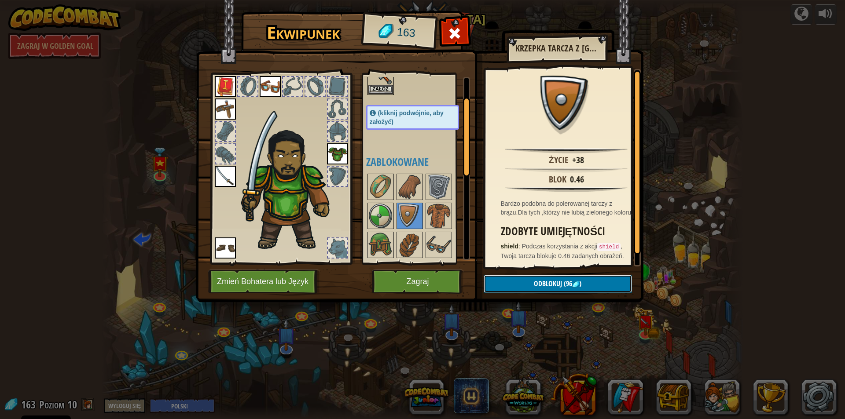
click at [537, 283] on span "Odblokuj" at bounding box center [548, 284] width 28 height 10
drag, startPoint x: 539, startPoint y: 283, endPoint x: 533, endPoint y: 287, distance: 7.0
click at [539, 283] on button "Potwierdź" at bounding box center [558, 284] width 148 height 18
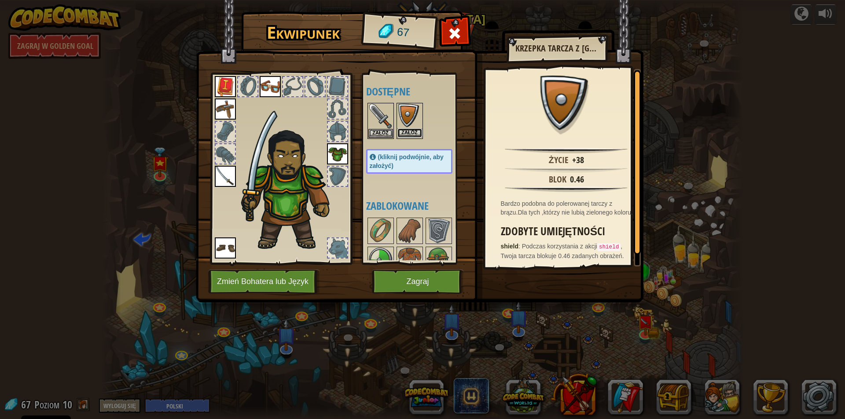
click at [410, 129] on button "Załóż" at bounding box center [409, 133] width 25 height 9
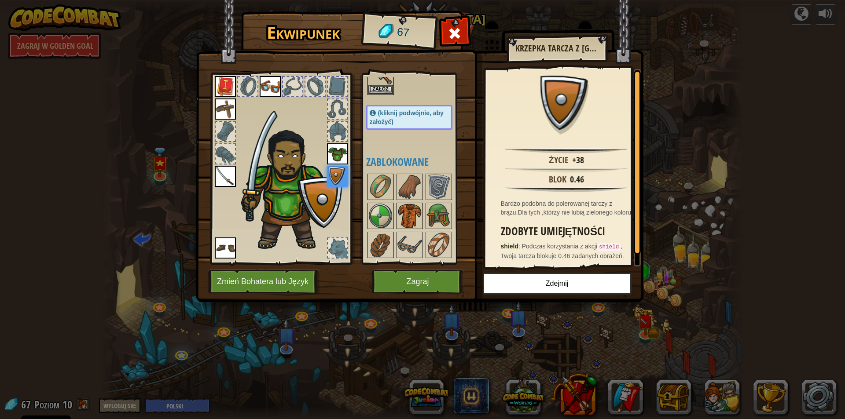
click at [409, 213] on img at bounding box center [409, 216] width 25 height 25
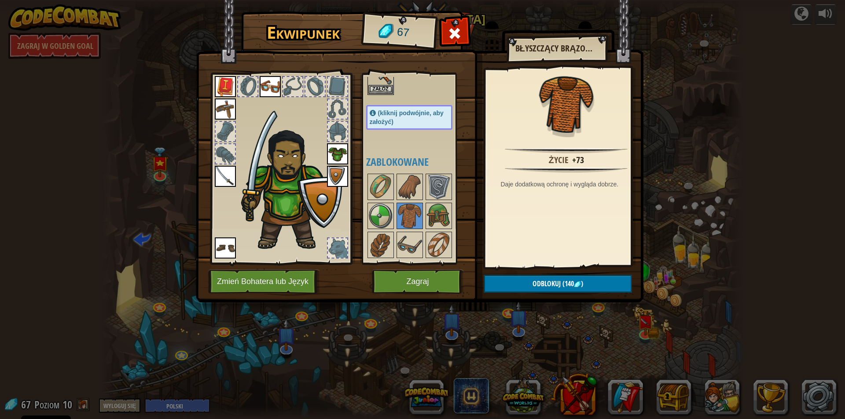
click at [342, 151] on img at bounding box center [337, 153] width 21 height 21
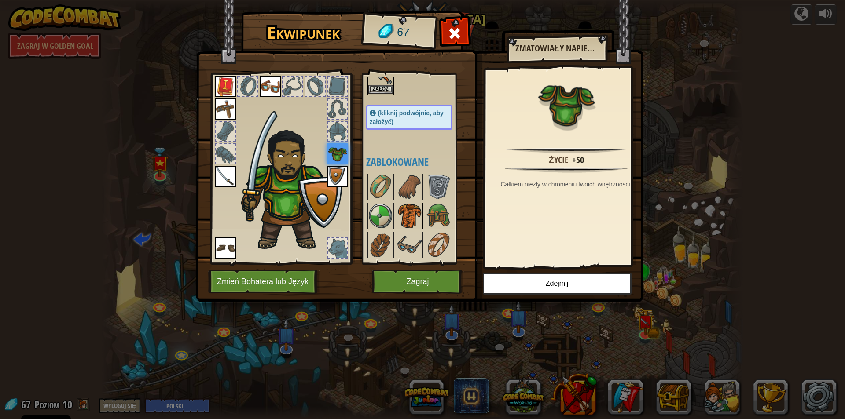
click at [404, 203] on div at bounding box center [410, 216] width 26 height 26
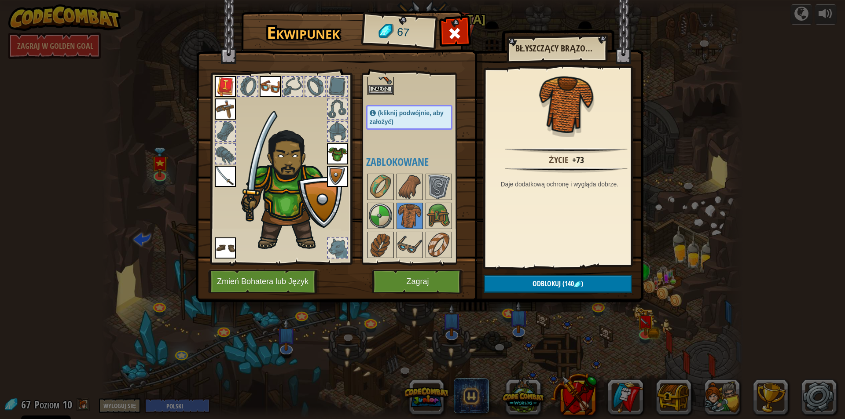
click at [281, 186] on img at bounding box center [291, 188] width 108 height 128
click at [336, 154] on img at bounding box center [337, 153] width 21 height 21
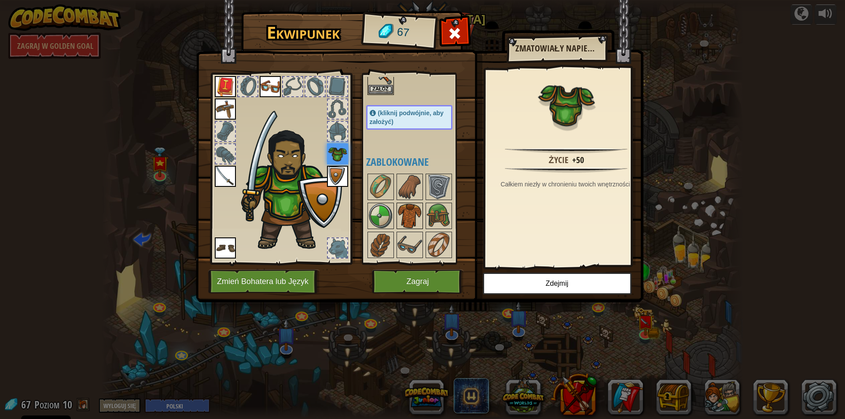
click at [407, 215] on img at bounding box center [409, 216] width 25 height 25
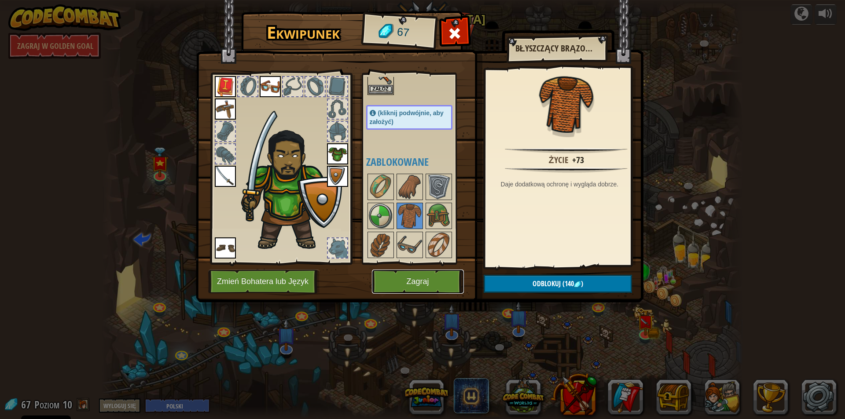
click at [432, 283] on button "Zagraj" at bounding box center [418, 282] width 92 height 24
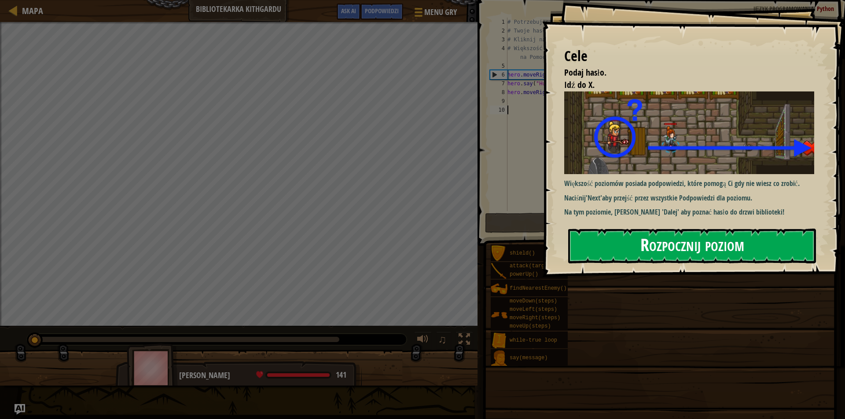
click at [715, 246] on button "Rozpocznij poziom" at bounding box center [692, 246] width 248 height 35
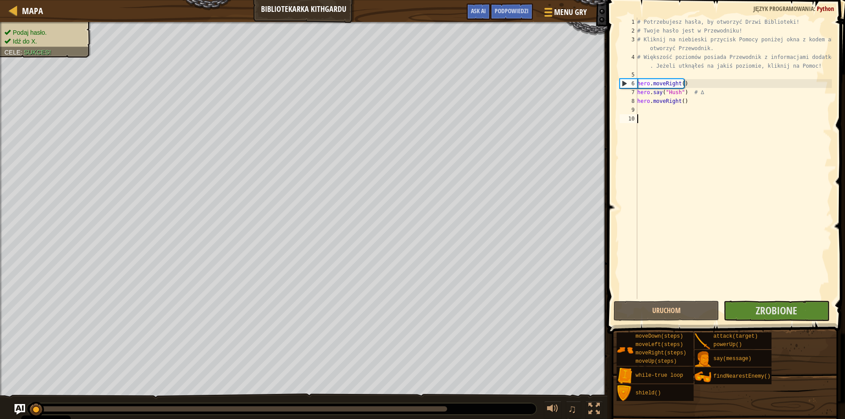
drag, startPoint x: 757, startPoint y: 127, endPoint x: 750, endPoint y: 132, distance: 8.5
click at [752, 123] on div "# Potrzebujesz hasła, by otworzyć Drzwi Biblioteki! # Twoje hasło jest w Przewo…" at bounding box center [734, 167] width 196 height 299
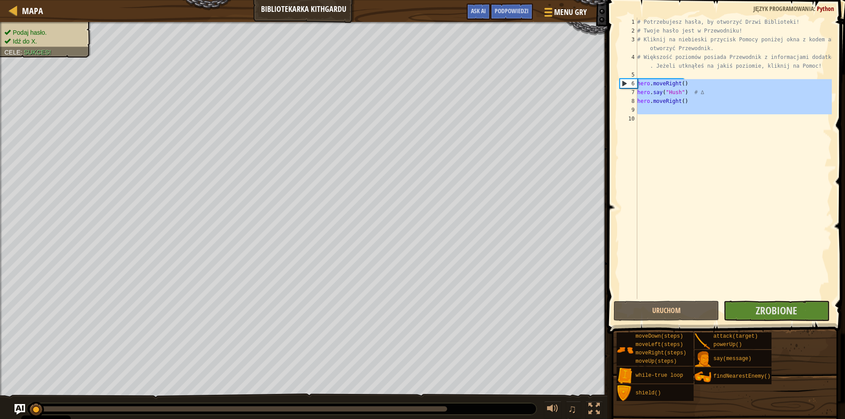
drag, startPoint x: 750, startPoint y: 132, endPoint x: 616, endPoint y: 84, distance: 142.0
click at [616, 84] on div "1 2 3 4 5 6 7 8 9 10 # [GEOGRAPHIC_DATA] hasła, by otworzyć Drzwi Biblioteki! #…" at bounding box center [725, 184] width 240 height 360
type textarea "hero.moveRight() hero.say("Hush") # ∆"
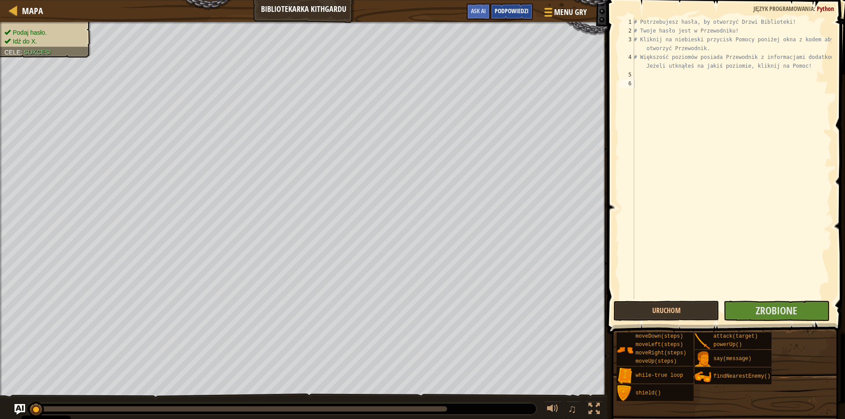
click at [512, 9] on span "Podpowiedzi" at bounding box center [512, 11] width 34 height 8
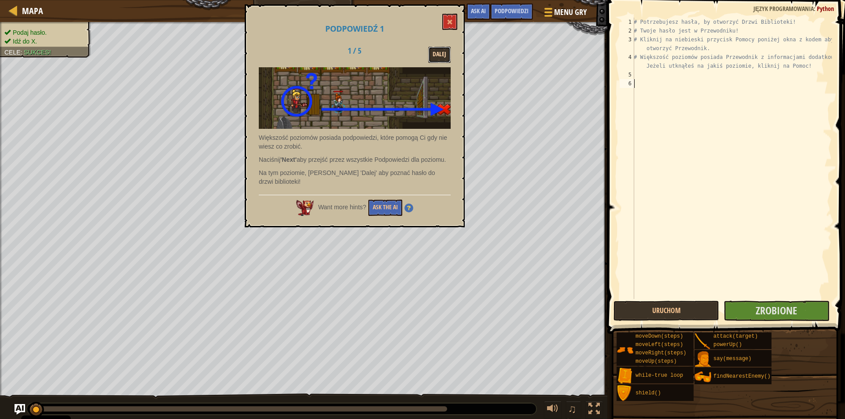
click at [436, 52] on button "Dalej" at bounding box center [439, 55] width 22 height 16
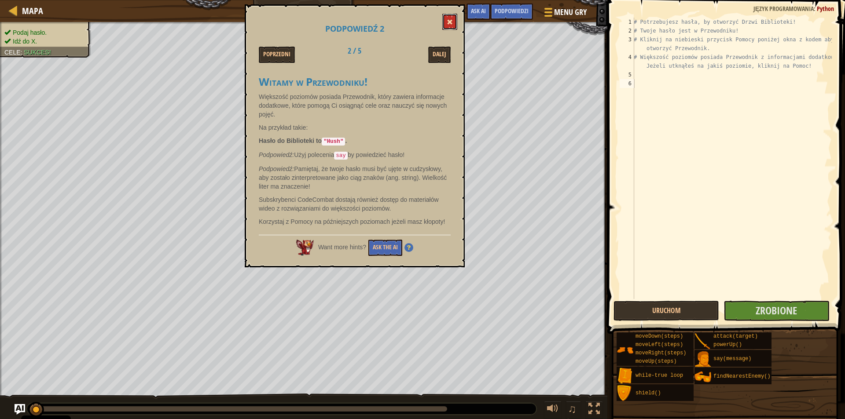
click at [446, 22] on button at bounding box center [449, 22] width 15 height 16
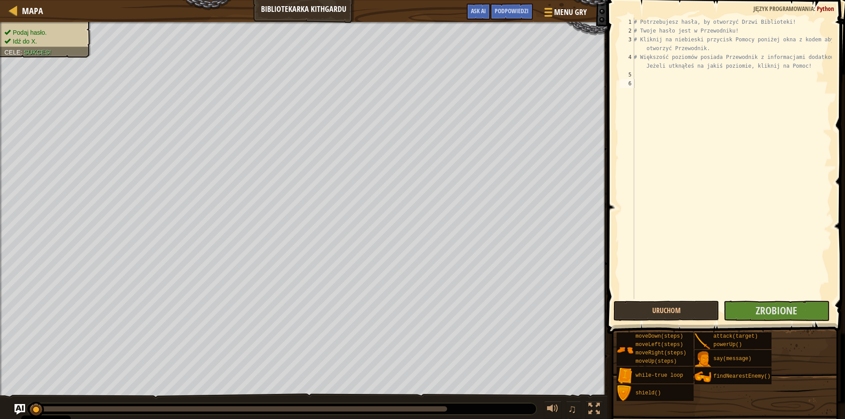
click at [635, 74] on div "# Potrzebujesz hasła, by otworzyć Drzwi Biblioteki! # Twoje hasło jest w Przewo…" at bounding box center [732, 167] width 200 height 299
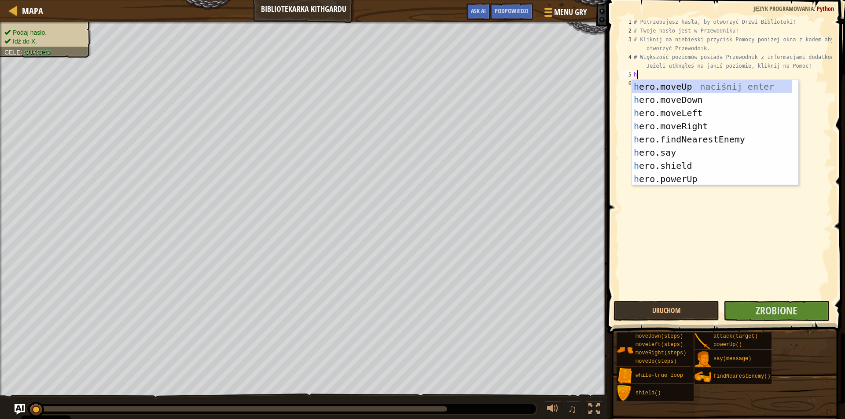
scroll to position [4, 0]
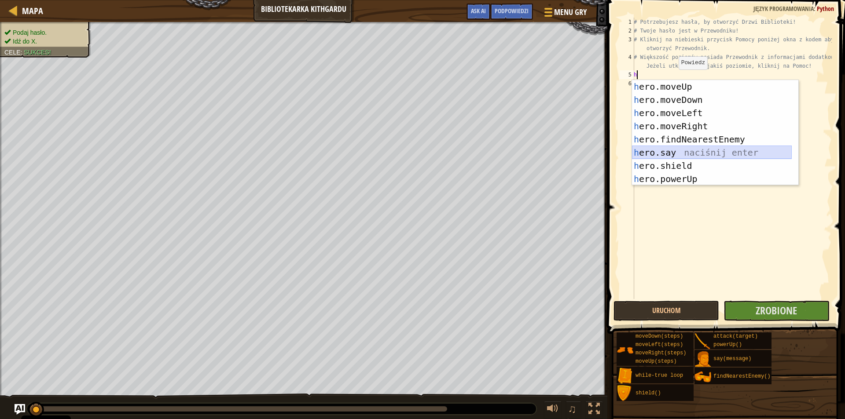
click at [663, 151] on div "h ero.moveUp naciśnij enter h ero.moveDown naciśnij enter h ero.moveLeft naciśn…" at bounding box center [712, 146] width 160 height 132
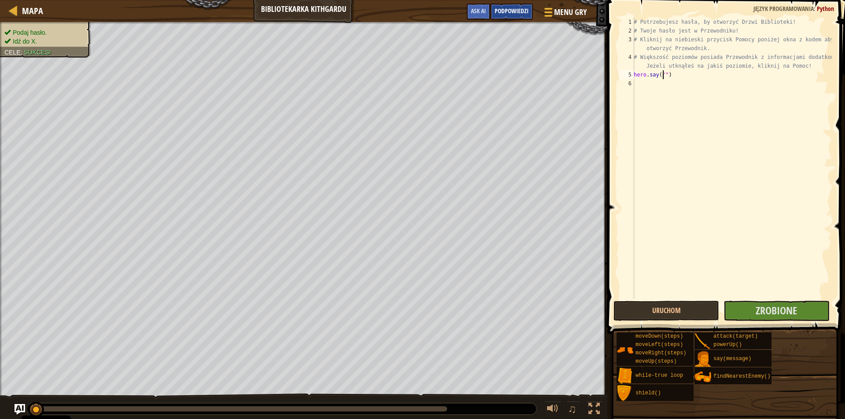
click at [521, 11] on span "Podpowiedzi" at bounding box center [512, 11] width 34 height 8
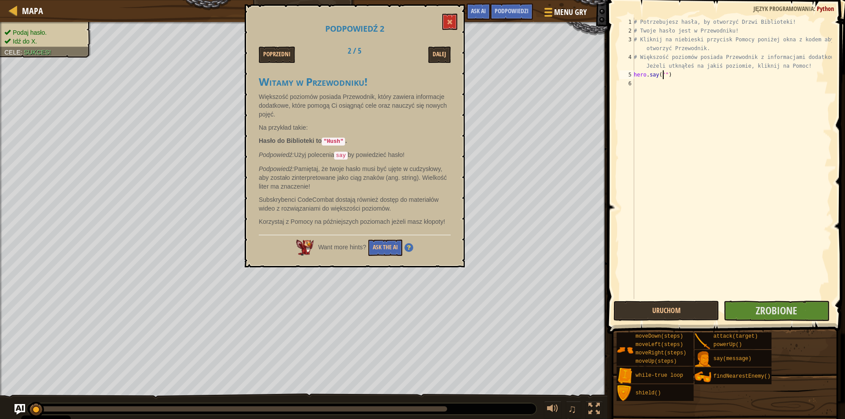
click at [337, 140] on code ""Hush"" at bounding box center [333, 142] width 23 height 8
drag, startPoint x: 347, startPoint y: 138, endPoint x: 321, endPoint y: 143, distance: 26.9
click at [321, 143] on p "Hasło do Biblioteki to "Hush" ." at bounding box center [355, 141] width 192 height 10
drag, startPoint x: 444, startPoint y: 17, endPoint x: 437, endPoint y: 19, distance: 7.4
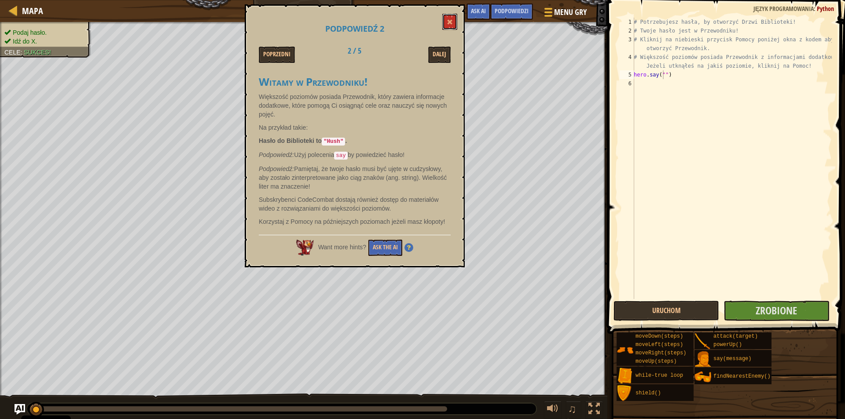
click at [443, 17] on button at bounding box center [449, 22] width 15 height 16
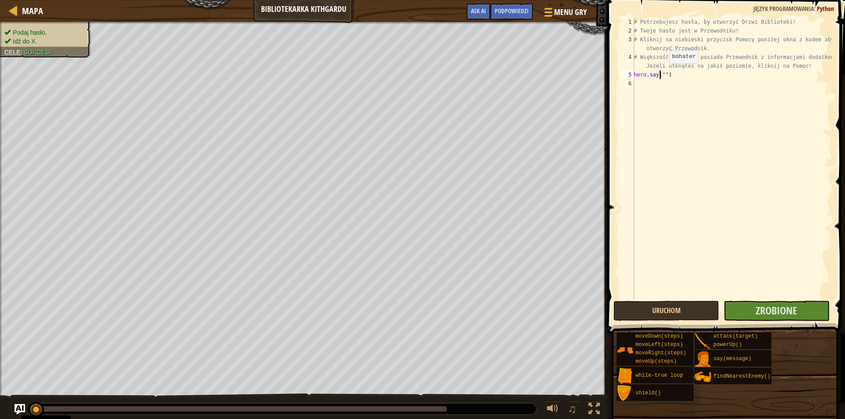
click at [662, 72] on div "# Potrzebujesz hasła, by otworzyć Drzwi Biblioteki! # Twoje hasło jest w Przewo…" at bounding box center [732, 167] width 200 height 299
click at [663, 72] on div "# Potrzebujesz hasła, by otworzyć Drzwi Biblioteki! # Twoje hasło jest w Przewo…" at bounding box center [732, 167] width 200 height 299
type textarea "hero.say("Hush")"
click at [636, 84] on div "# Potrzebujesz hasła, by otworzyć Drzwi Biblioteki! # Twoje hasło jest w Przewo…" at bounding box center [732, 167] width 200 height 299
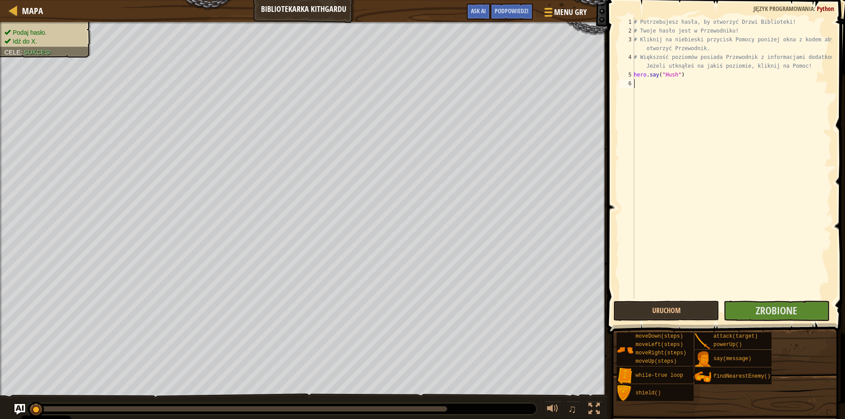
scroll to position [4, 0]
type textarea "h"
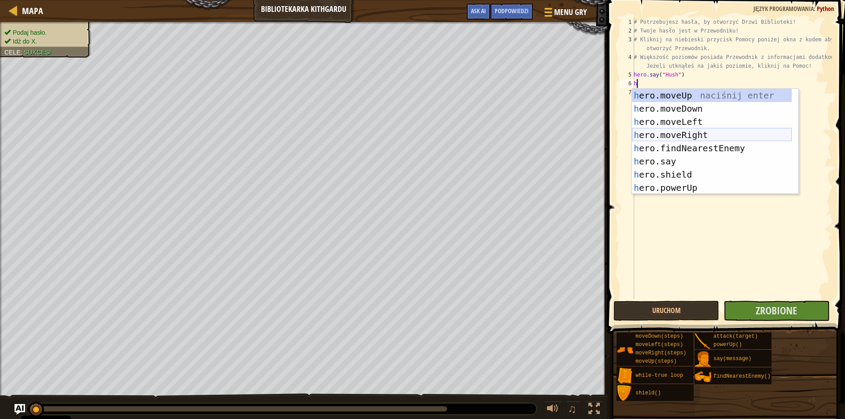
click at [699, 133] on div "h ero.moveUp naciśnij enter h ero.moveDown naciśnij enter h ero.moveLeft naciśn…" at bounding box center [712, 155] width 160 height 132
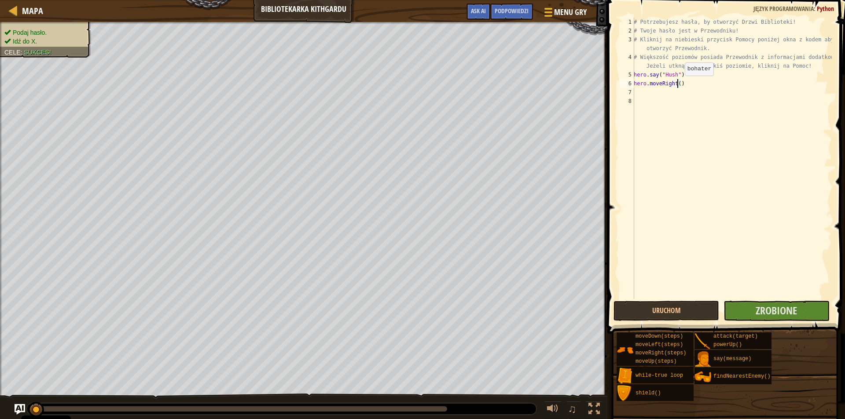
click at [677, 85] on div "# Potrzebujesz hasła, by otworzyć Drzwi Biblioteki! # Twoje hasło jest w Przewo…" at bounding box center [732, 167] width 200 height 299
type textarea "hero.moveRight(2)"
click at [691, 310] on button "Uruchom" at bounding box center [667, 311] width 106 height 20
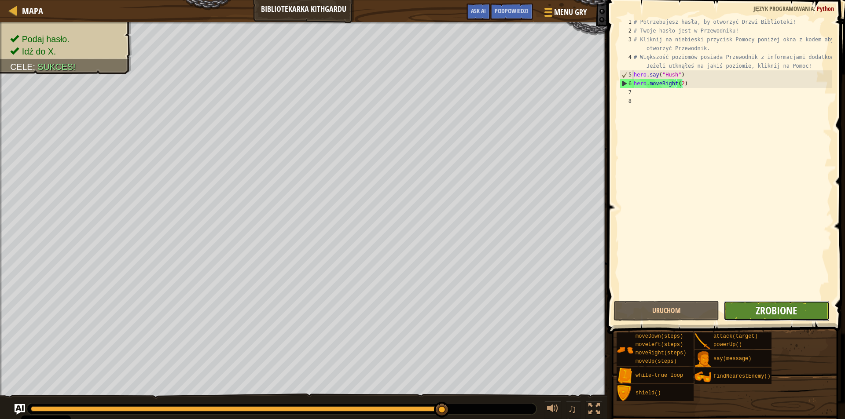
click at [797, 316] on span "Zrobione" at bounding box center [776, 311] width 41 height 14
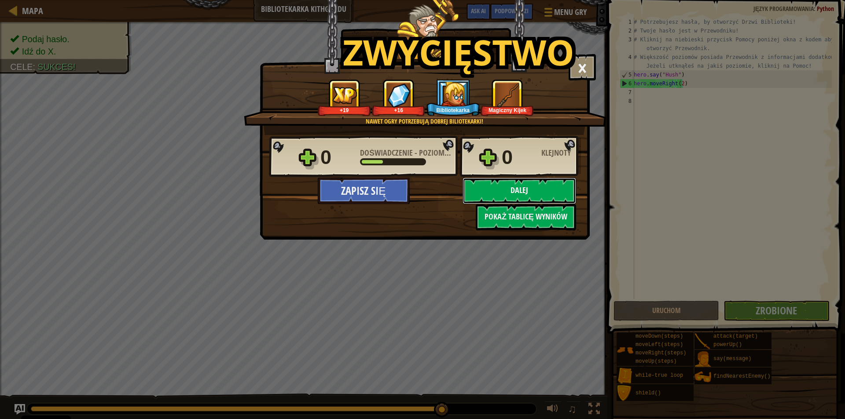
click at [512, 191] on button "Dalej" at bounding box center [520, 191] width 114 height 26
select select "pl"
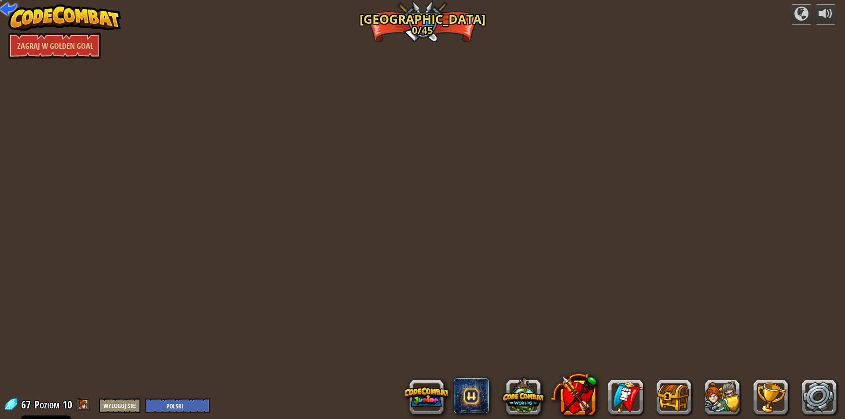
select select "pl"
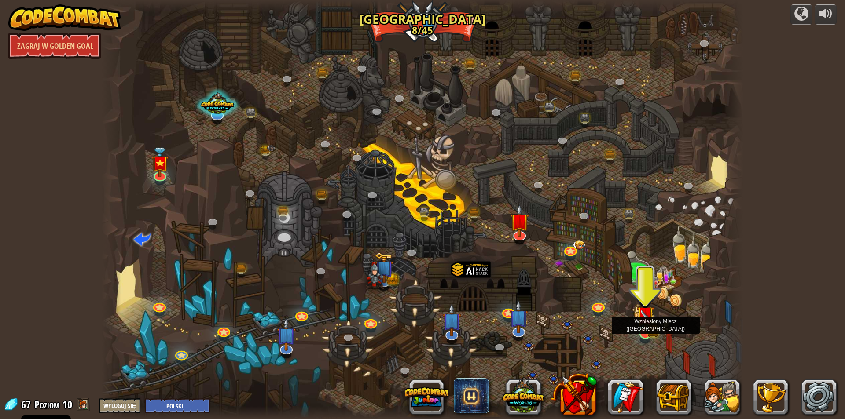
click at [645, 329] on img at bounding box center [644, 315] width 17 height 38
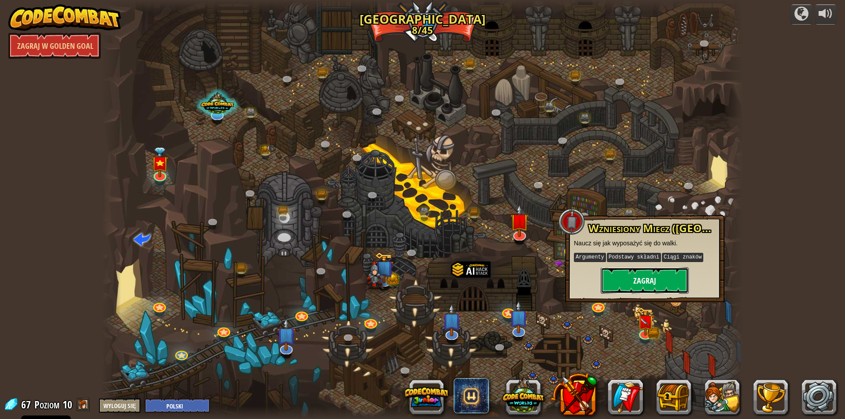
click at [643, 277] on button "Zagraj" at bounding box center [645, 281] width 88 height 26
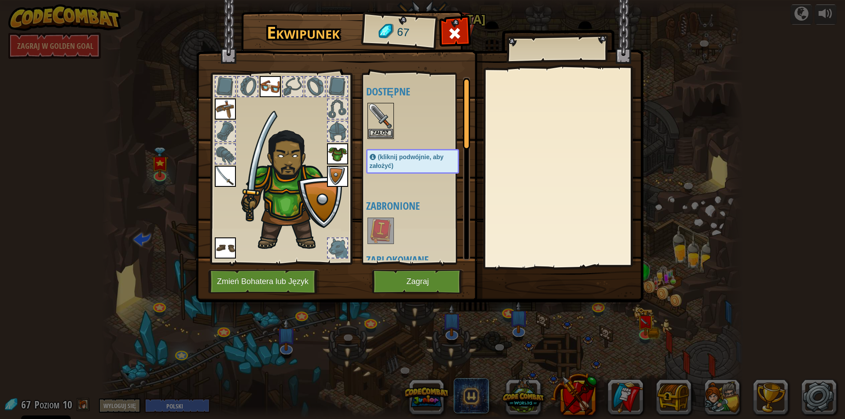
click at [224, 175] on img at bounding box center [225, 176] width 21 height 21
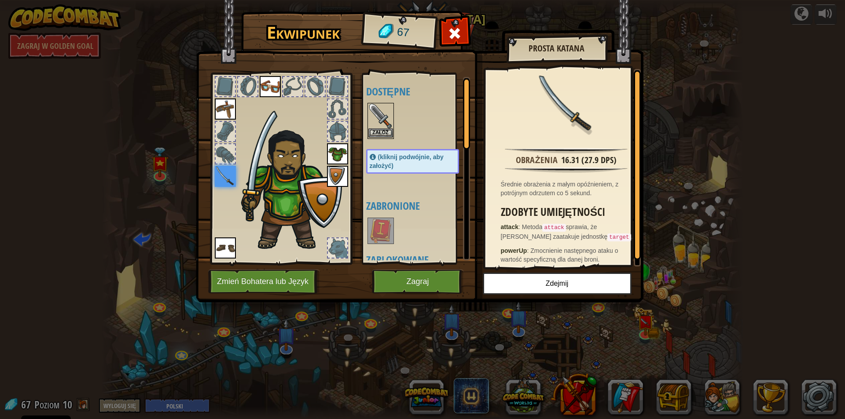
click at [385, 120] on img at bounding box center [380, 116] width 25 height 25
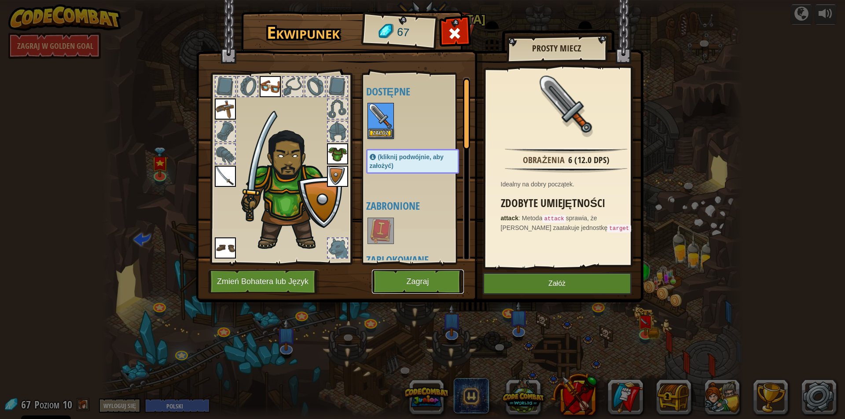
click at [409, 280] on button "Zagraj" at bounding box center [418, 282] width 92 height 24
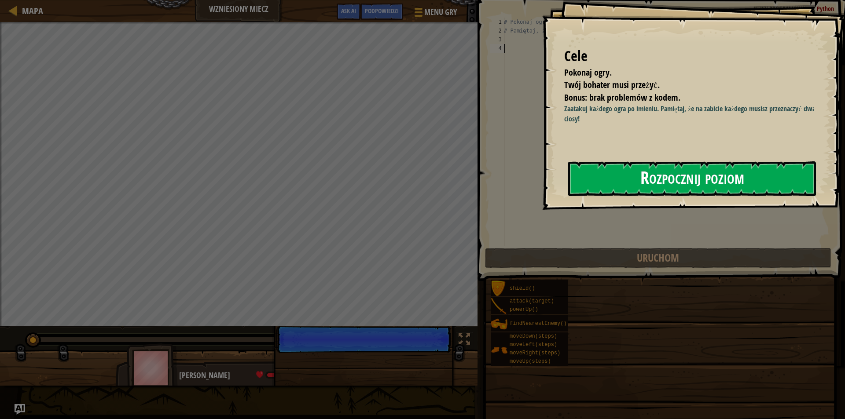
click at [659, 184] on button "Rozpocznij poziom" at bounding box center [692, 179] width 248 height 35
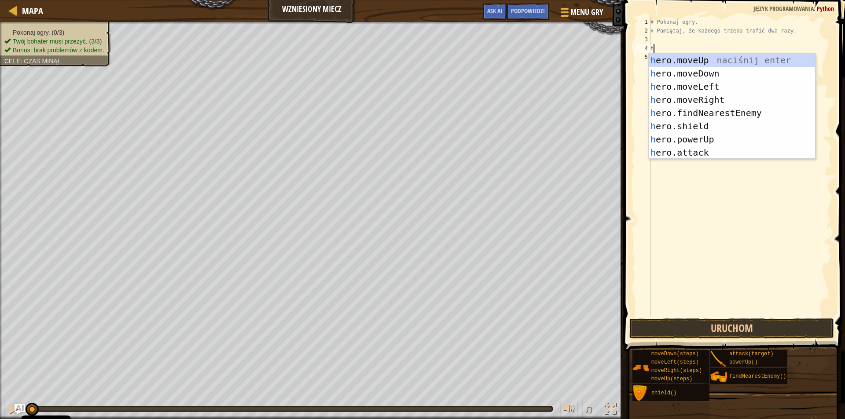
scroll to position [4, 0]
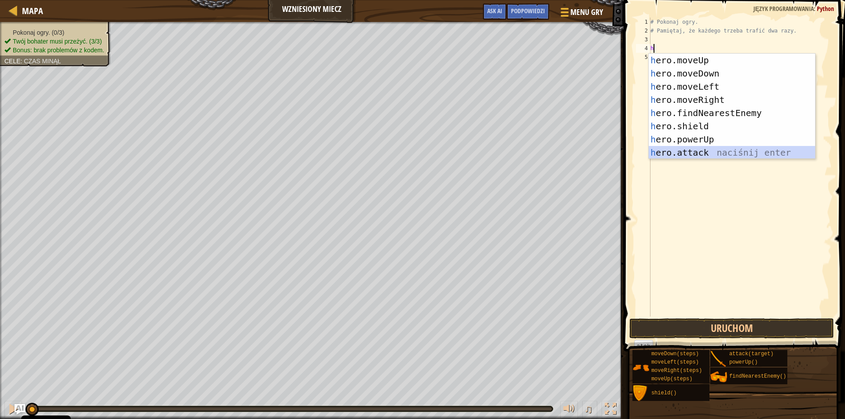
click at [701, 154] on div "h ero.moveUp naciśnij enter h ero.moveDown naciśnij enter h ero.moveLeft naciśn…" at bounding box center [732, 120] width 166 height 132
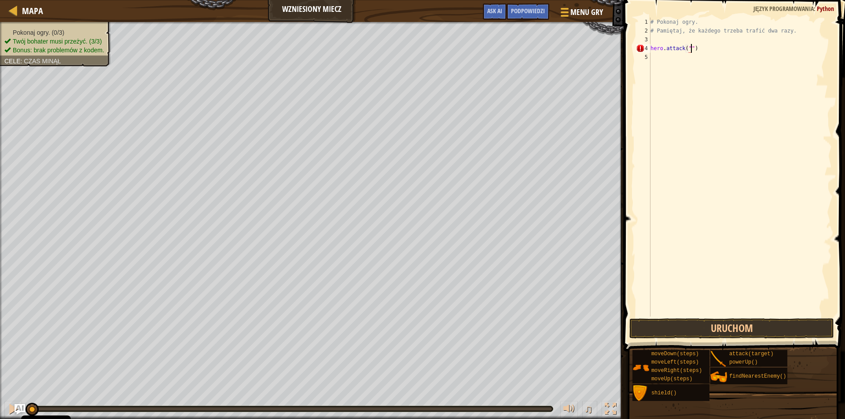
scroll to position [4, 3]
click at [688, 47] on div "# Pokonaj ogry. # Pamiętaj, że każdego trzeba trafić dwa razy. hero . attack ( …" at bounding box center [740, 176] width 183 height 317
type textarea "hero.attack("Rig")"
click at [653, 58] on div "# Pokonaj ogry. # Pamiętaj, że każdego trzeba trafić dwa razy. hero . attack ( …" at bounding box center [740, 176] width 183 height 317
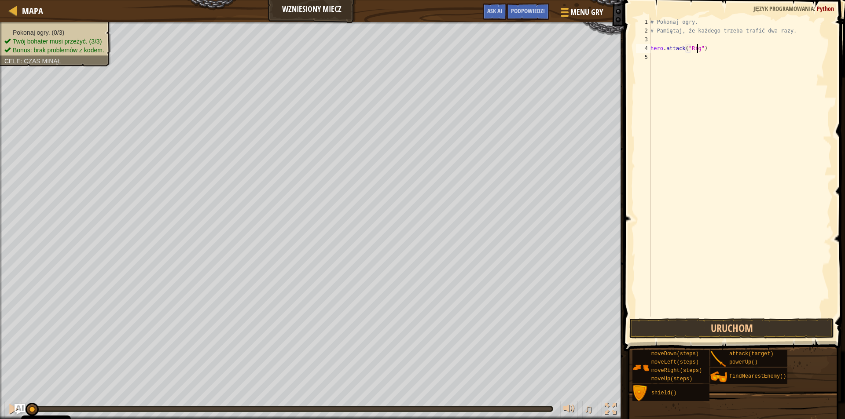
scroll to position [4, 0]
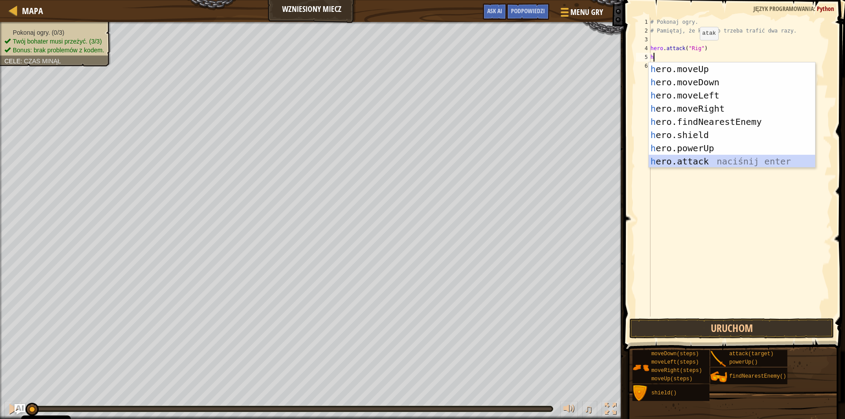
click at [701, 161] on div "h ero.moveUp naciśnij enter h ero.moveDown naciśnij enter h ero.moveLeft naciśn…" at bounding box center [732, 128] width 166 height 132
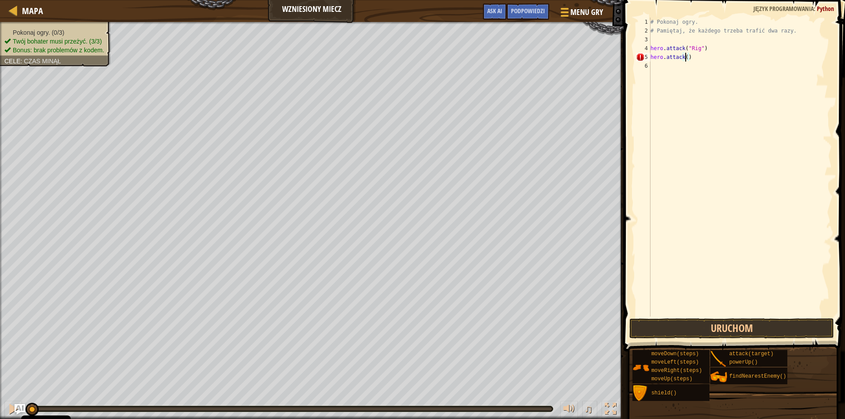
scroll to position [4, 3]
type textarea "hero.attack("")"
click at [688, 58] on div "# Pokonaj ogry. # Pamiętaj, że każdego trzeba trafić dwa razy. hero . attack ( …" at bounding box center [740, 176] width 183 height 317
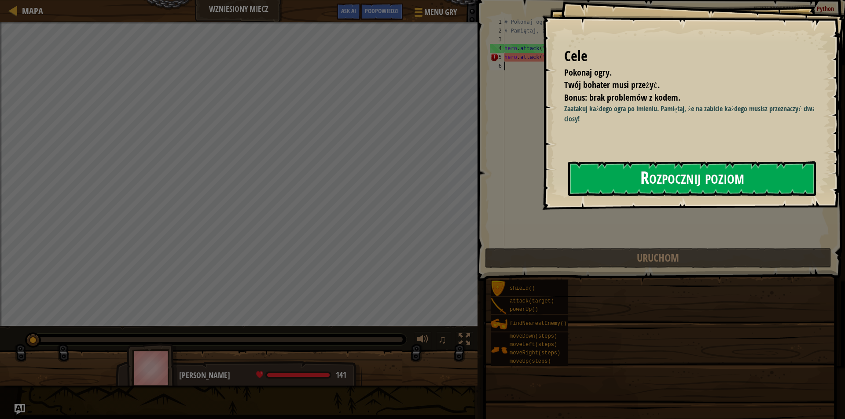
click at [751, 177] on button "Rozpocznij poziom" at bounding box center [692, 179] width 248 height 35
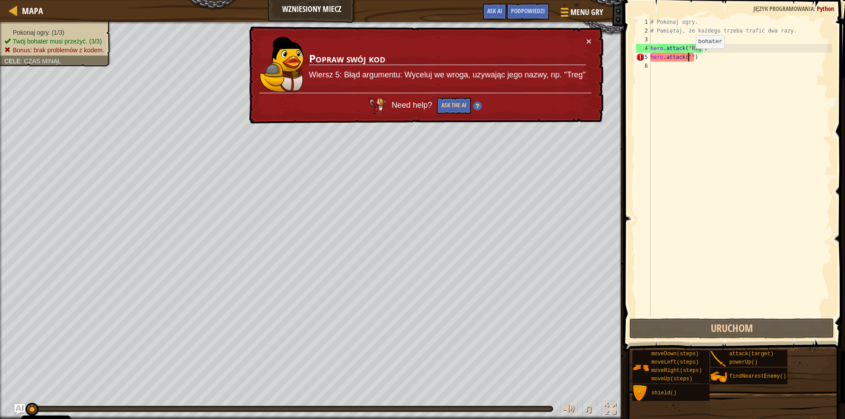
click at [688, 57] on div "# Pokonaj ogry. # Pamiętaj, że każdego trzeba trafić dwa razy. hero . attack ( …" at bounding box center [740, 176] width 183 height 317
click at [589, 41] on button "×" at bounding box center [588, 41] width 5 height 9
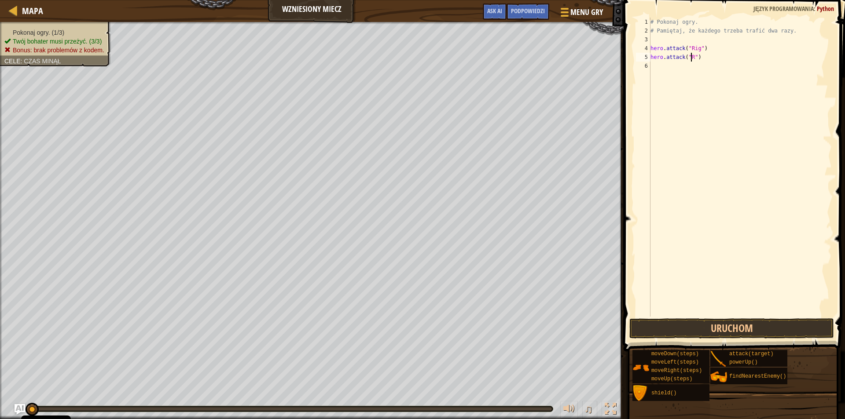
scroll to position [4, 4]
type textarea "hero.attack("Rig")"
click at [743, 324] on button "Uruchom" at bounding box center [731, 329] width 205 height 20
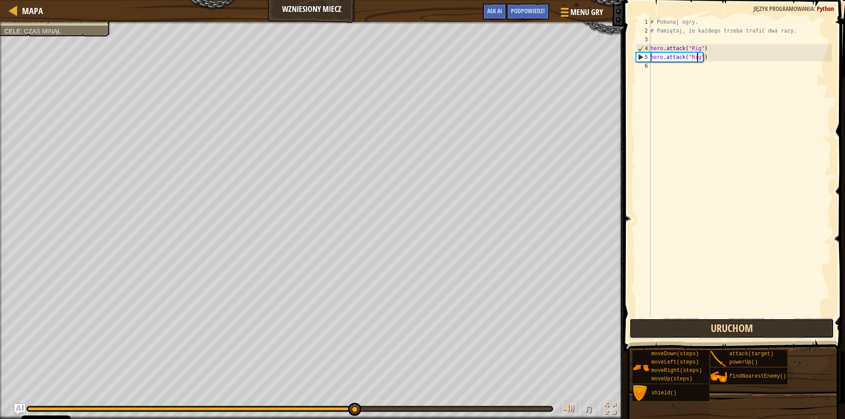
click at [713, 330] on button "Uruchom" at bounding box center [731, 329] width 205 height 20
click at [711, 334] on button "Uruchom" at bounding box center [731, 329] width 205 height 20
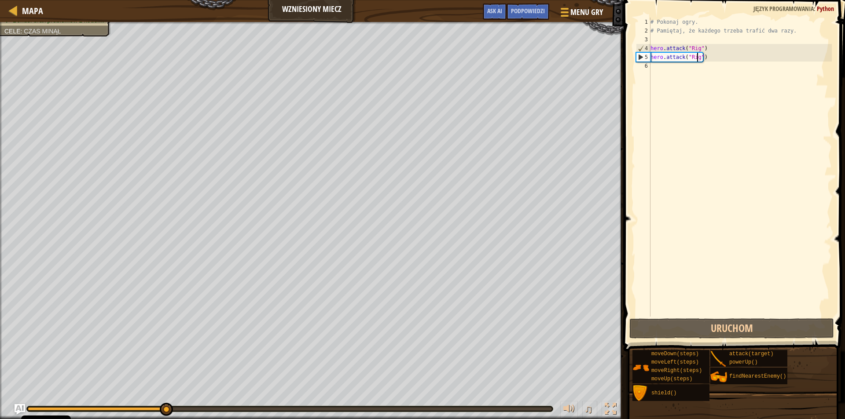
click at [722, 265] on div "# Pokonaj ogry. # Pamiętaj, że każdego trzeba trafić dwa razy. hero . attack ( …" at bounding box center [740, 176] width 183 height 317
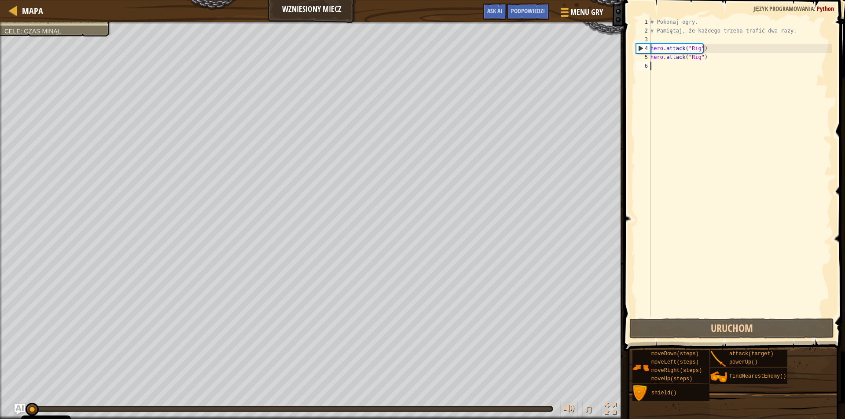
drag, startPoint x: 318, startPoint y: 408, endPoint x: 31, endPoint y: 401, distance: 287.1
click at [31, 401] on div "♫" at bounding box center [312, 407] width 624 height 26
drag, startPoint x: 30, startPoint y: 403, endPoint x: 47, endPoint y: 414, distance: 20.4
click at [34, 408] on div "♫" at bounding box center [312, 407] width 624 height 26
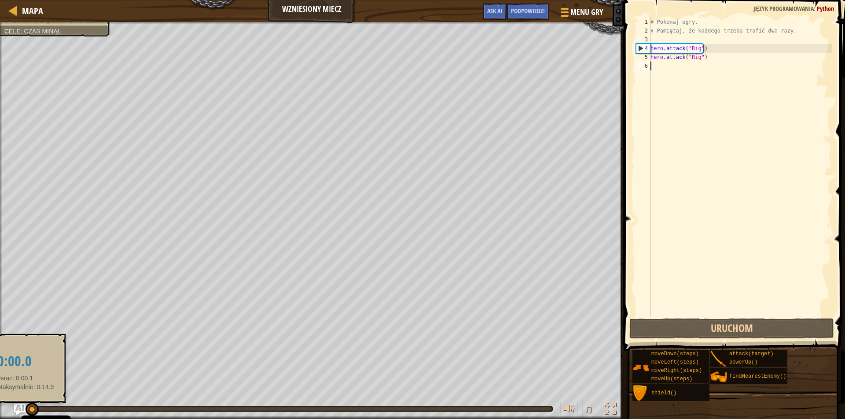
drag, startPoint x: 79, startPoint y: 412, endPoint x: 24, endPoint y: 408, distance: 55.1
click at [26, 410] on div at bounding box center [32, 409] width 13 height 13
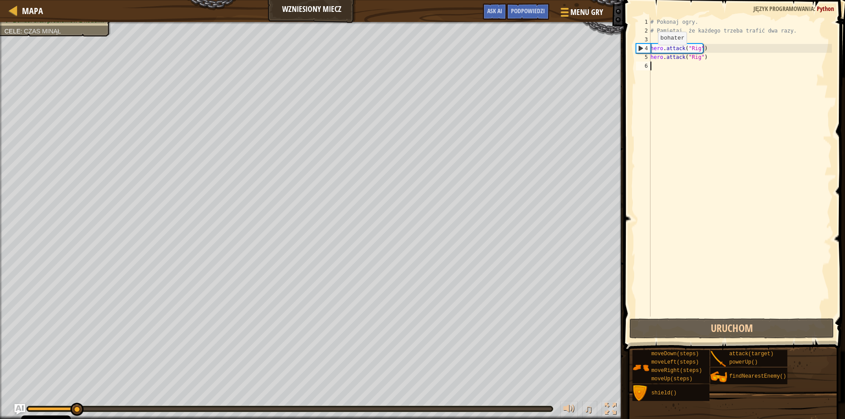
click at [638, 48] on div "4" at bounding box center [643, 48] width 14 height 9
type textarea "hero.attack("Rig")"
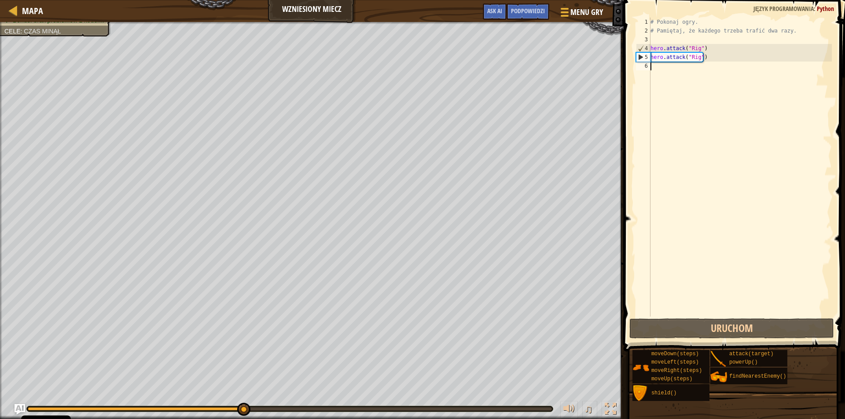
click at [651, 65] on div "# Pokonaj ogry. # Pamiętaj, że każdego trzeba trafić dwa razy. hero . attack ( …" at bounding box center [740, 176] width 183 height 317
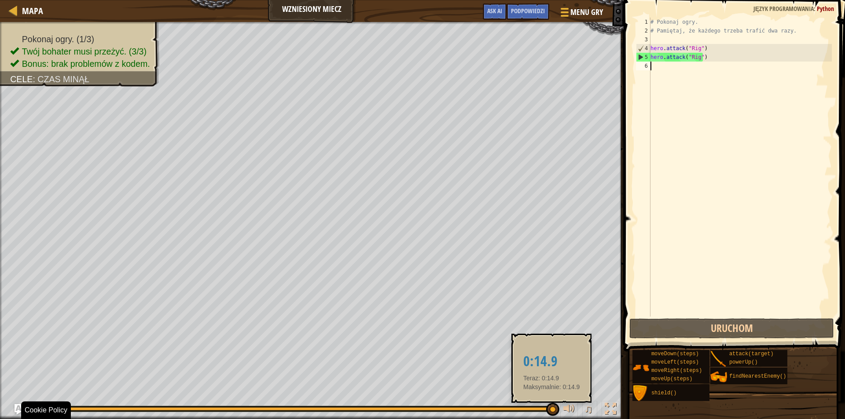
drag, startPoint x: 373, startPoint y: 415, endPoint x: 551, endPoint y: 412, distance: 178.3
click at [551, 412] on div at bounding box center [552, 409] width 13 height 13
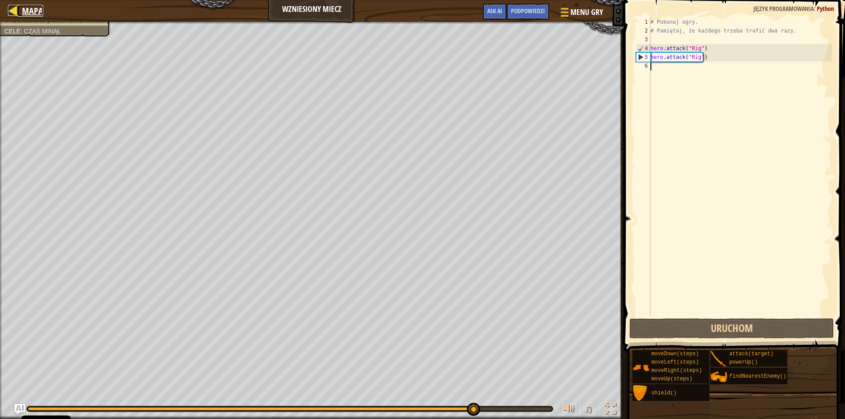
click at [38, 9] on span "Mapa" at bounding box center [32, 11] width 21 height 12
select select "pl"
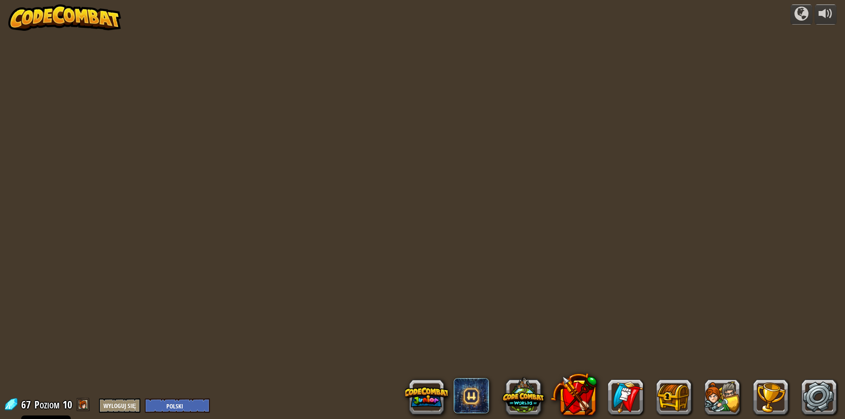
select select "pl"
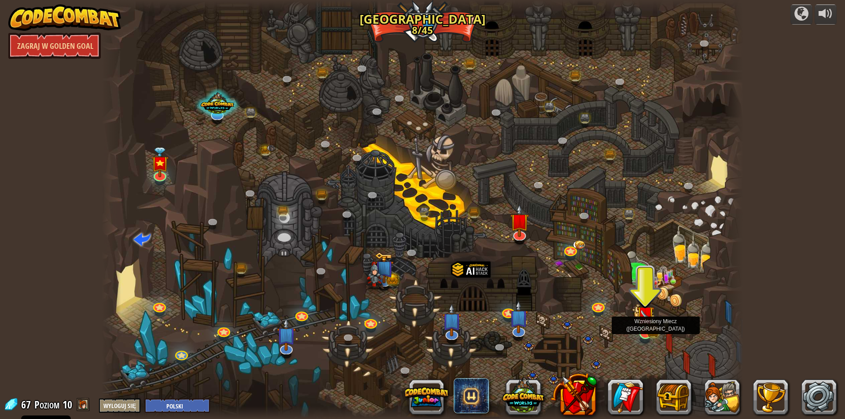
click at [647, 328] on img at bounding box center [644, 315] width 17 height 38
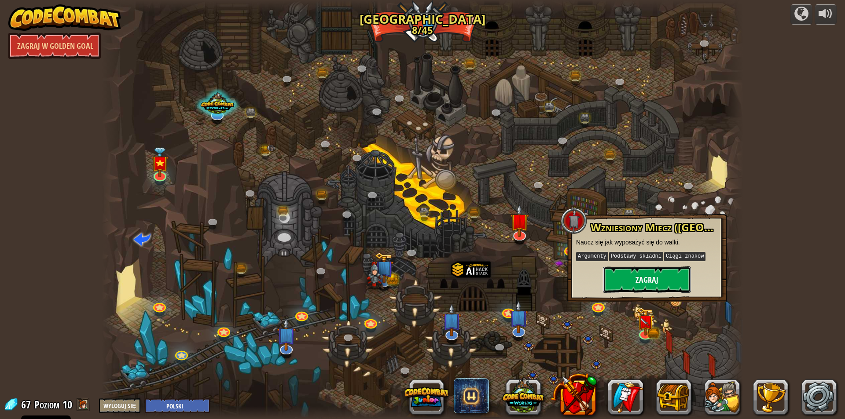
click at [648, 276] on button "Zagraj" at bounding box center [647, 280] width 88 height 26
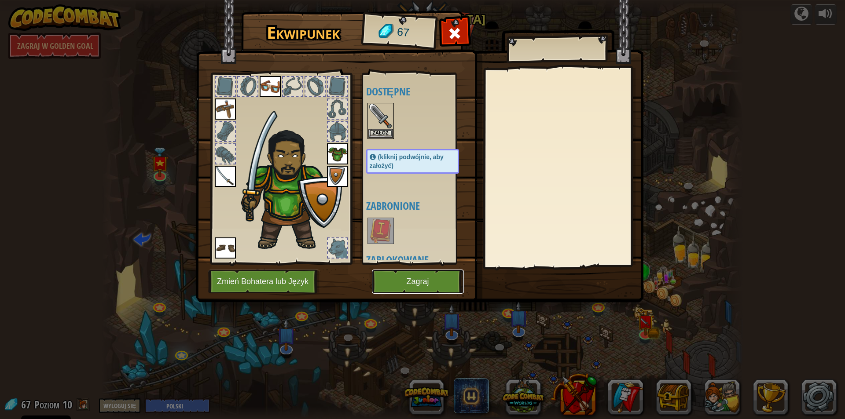
click at [416, 283] on button "Zagraj" at bounding box center [418, 282] width 92 height 24
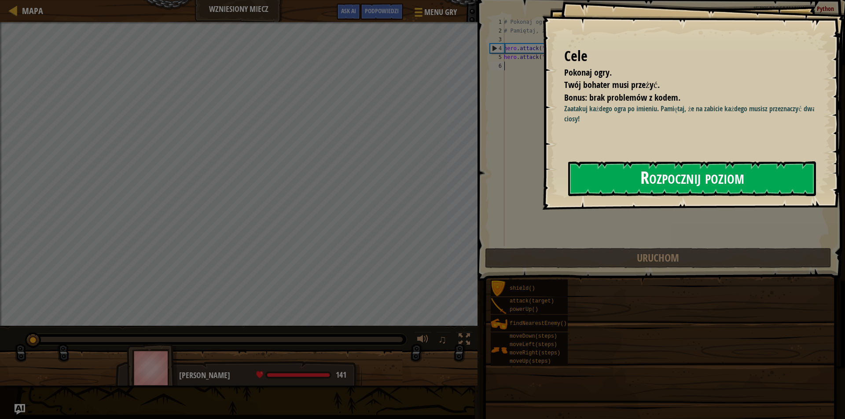
click at [684, 176] on button "Rozpocznij poziom" at bounding box center [692, 179] width 248 height 35
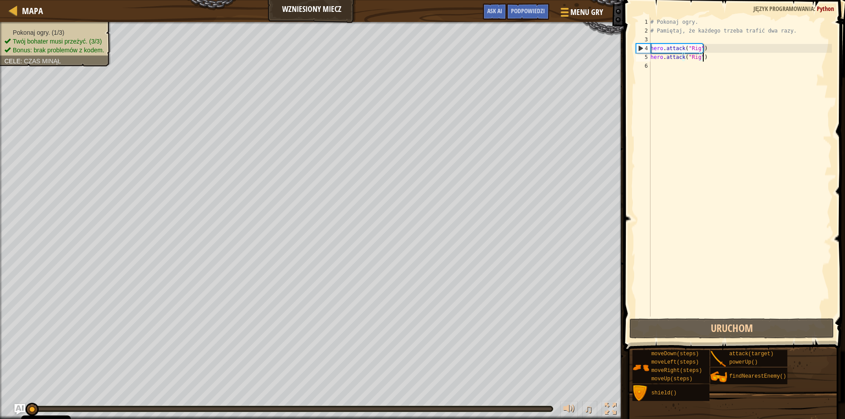
drag, startPoint x: 703, startPoint y: 57, endPoint x: 672, endPoint y: 63, distance: 31.8
drag, startPoint x: 672, startPoint y: 63, endPoint x: 633, endPoint y: 60, distance: 38.8
click at [633, 60] on div "hero.attack("Rig") 1 2 3 4 5 6 # Pokonaj ogry. # Pamiętaj, że każdego trzeba tr…" at bounding box center [733, 193] width 224 height 378
type textarea "hero.attack("Rig") hero.attack("Rig")"
drag, startPoint x: 705, startPoint y: 57, endPoint x: 645, endPoint y: 47, distance: 60.6
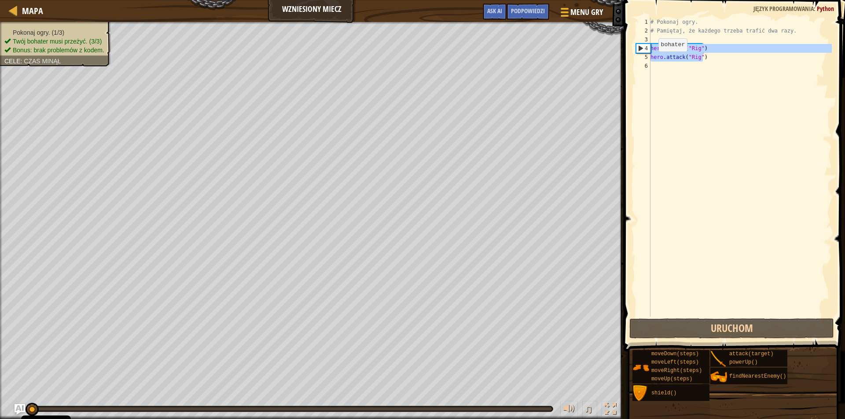
click at [645, 47] on div "hero.attack("Rig") hero.attack("Rig") 1 2 3 4 5 6 # Pokonaj ogry. # Pamiętaj, ż…" at bounding box center [733, 167] width 198 height 299
click at [652, 68] on div "# Pokonaj ogry. # Pamiętaj, że każdego trzeba trafić dwa razy. hero . attack ( …" at bounding box center [740, 176] width 183 height 317
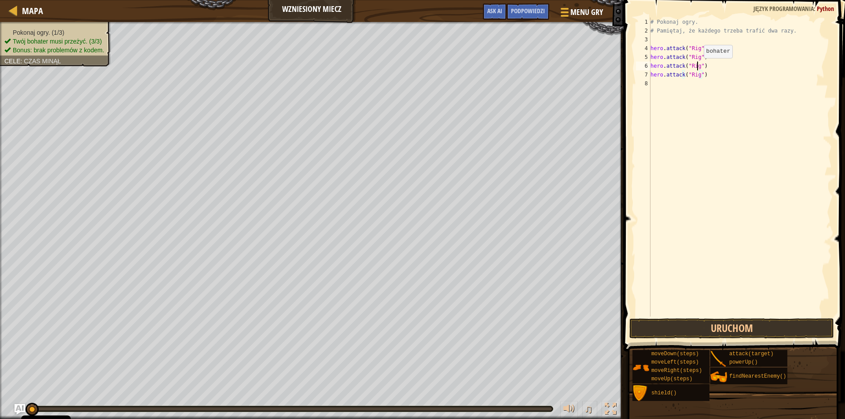
click at [696, 67] on div "# Pokonaj ogry. # Pamiętaj, że każdego trzeba trafić dwa razy. hero . attack ( …" at bounding box center [740, 176] width 183 height 317
click at [697, 75] on div "# Pokonaj ogry. # Pamiętaj, że każdego trzeba trafić dwa razy. hero . attack ( …" at bounding box center [740, 176] width 183 height 317
click at [696, 68] on div "# Pokonaj ogry. # Pamiętaj, że każdego trzeba trafić dwa razy. hero . attack ( …" at bounding box center [740, 176] width 183 height 317
drag, startPoint x: 699, startPoint y: 65, endPoint x: 692, endPoint y: 70, distance: 9.2
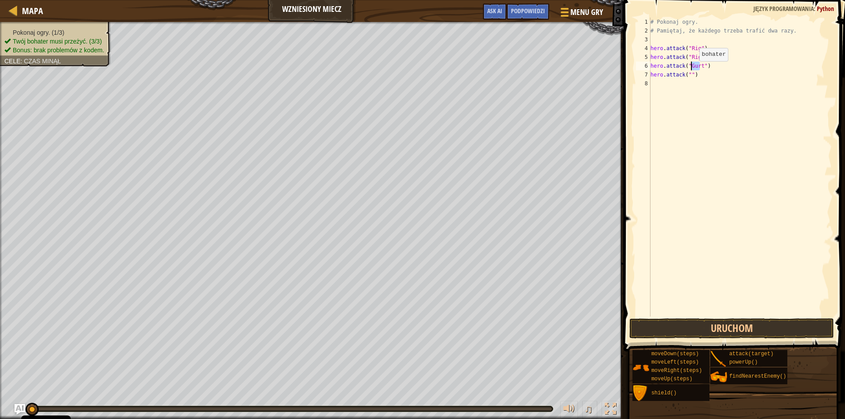
click at [692, 70] on div "# Pokonaj ogry. # Pamiętaj, że każdego trzeba trafić dwa razy. hero . attack ( …" at bounding box center [740, 176] width 183 height 317
drag, startPoint x: 698, startPoint y: 65, endPoint x: 690, endPoint y: 65, distance: 8.4
click at [690, 65] on div "# Pokonaj ogry. # Pamiętaj, że każdego trzeba trafić dwa razy. hero . attack ( …" at bounding box center [740, 176] width 183 height 317
drag, startPoint x: 699, startPoint y: 65, endPoint x: 687, endPoint y: 66, distance: 11.5
click at [687, 66] on div "# Pokonaj ogry. # Pamiętaj, że każdego trzeba trafić dwa razy. hero . attack ( …" at bounding box center [740, 176] width 183 height 317
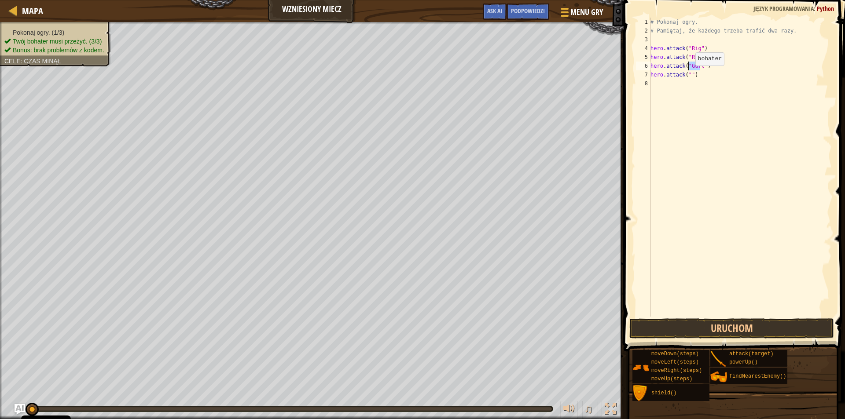
click at [689, 77] on div "# Pokonaj ogry. # Pamiętaj, że każdego trzeba trafić dwa razy. hero . attack ( …" at bounding box center [740, 176] width 183 height 317
paste textarea "Gurt"
drag, startPoint x: 706, startPoint y: 74, endPoint x: 666, endPoint y: 80, distance: 40.4
click at [666, 80] on div "# Pokonaj ogry. # Pamiętaj, że każdego trzeba trafić dwa razy. hero . attack ( …" at bounding box center [740, 176] width 183 height 317
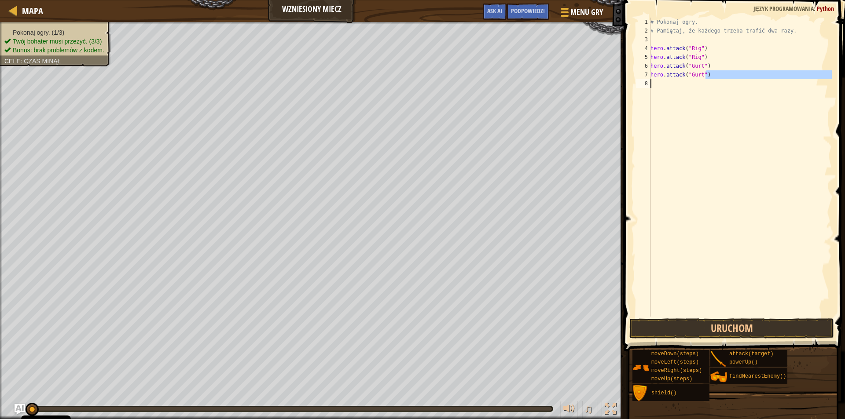
click at [773, 68] on div "# Pokonaj ogry. # Pamiętaj, że każdego trzeba trafić dwa razy. hero . attack ( …" at bounding box center [740, 176] width 183 height 317
drag, startPoint x: 707, startPoint y: 74, endPoint x: 651, endPoint y: 66, distance: 56.5
click at [651, 66] on div "# Pokonaj ogry. # Pamiętaj, że każdego trzeba trafić dwa razy. hero . attack ( …" at bounding box center [740, 176] width 183 height 317
type textarea "hero.attack("Gurt") hero.attack("Gurt")"
click at [651, 83] on div "# Pokonaj ogry. # Pamiętaj, że każdego trzeba trafić dwa razy. hero . attack ( …" at bounding box center [740, 176] width 183 height 317
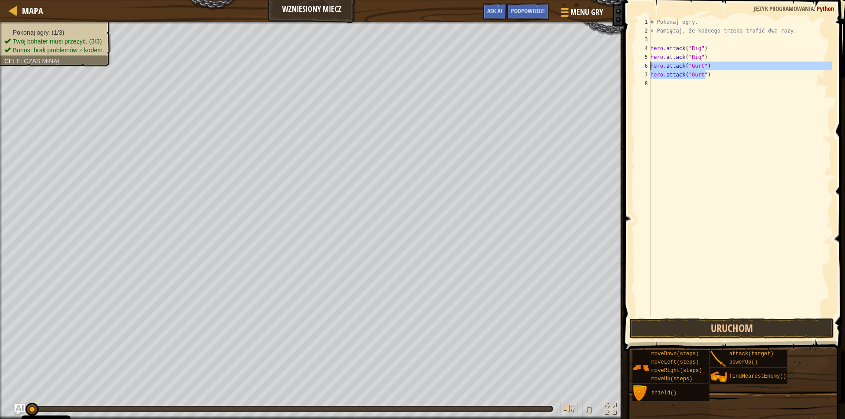
scroll to position [4, 0]
paste textarea "hero.attack("Gurt")"
click at [702, 83] on div "# Pokonaj ogry. # Pamiętaj, że każdego trzeba trafić dwa razy. hero . attack ( …" at bounding box center [741, 176] width 180 height 317
click at [702, 93] on div "# Pokonaj ogry. # Pamiętaj, że każdego trzeba trafić dwa razy. hero . attack ( …" at bounding box center [741, 176] width 180 height 317
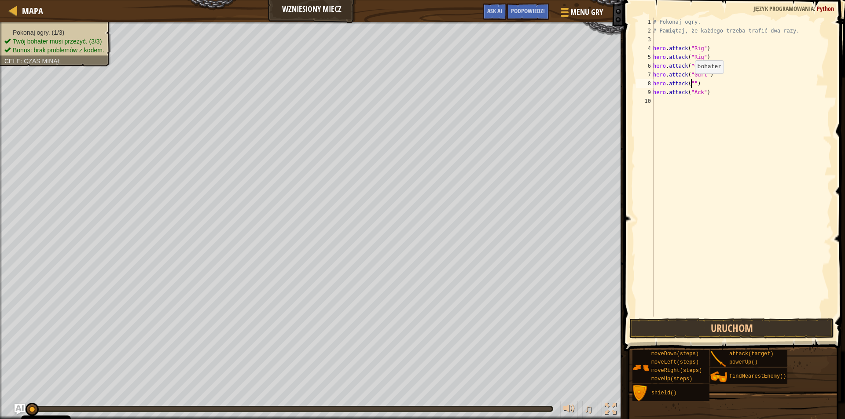
click at [690, 82] on div "# Pokonaj ogry. # Pamiętaj, że każdego trzeba trafić dwa razy. hero . attack ( …" at bounding box center [741, 176] width 180 height 317
type textarea "hero.attack("Ack")"
click at [734, 329] on button "Uruchom" at bounding box center [731, 329] width 205 height 20
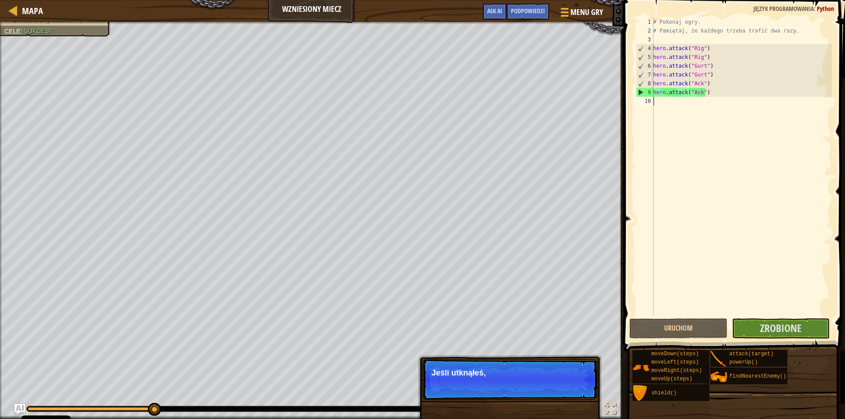
click at [654, 100] on div "# Pokonaj ogry. # Pamiętaj, że każdego trzeba trafić dwa razy. hero . attack ( …" at bounding box center [741, 176] width 180 height 317
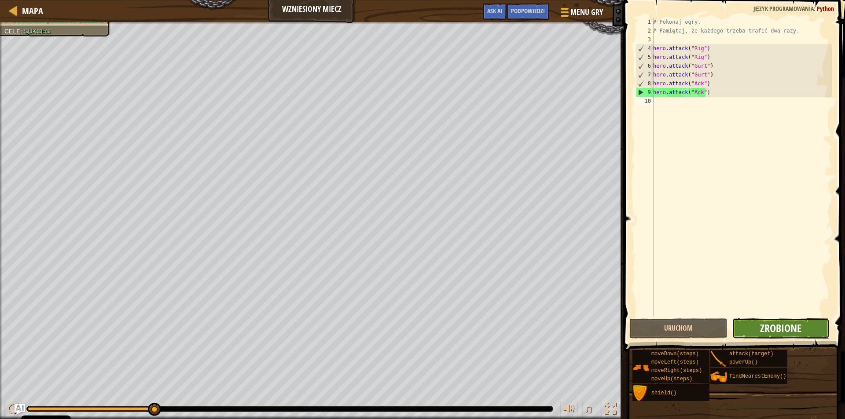
click at [791, 322] on span "Zrobione" at bounding box center [780, 328] width 41 height 14
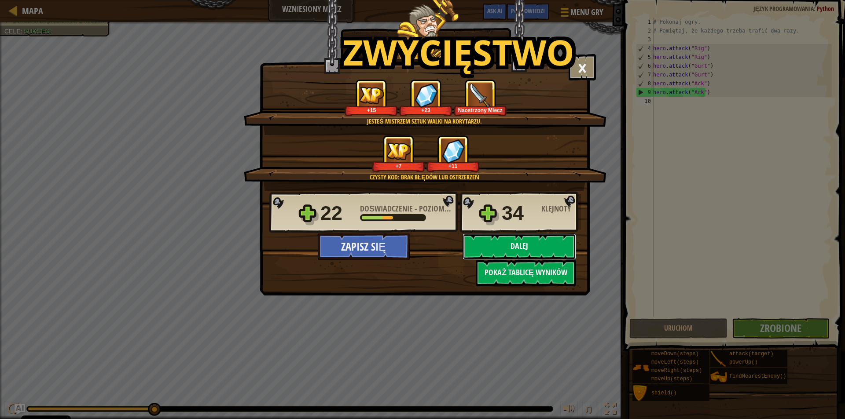
click at [537, 246] on button "Dalej" at bounding box center [520, 247] width 114 height 26
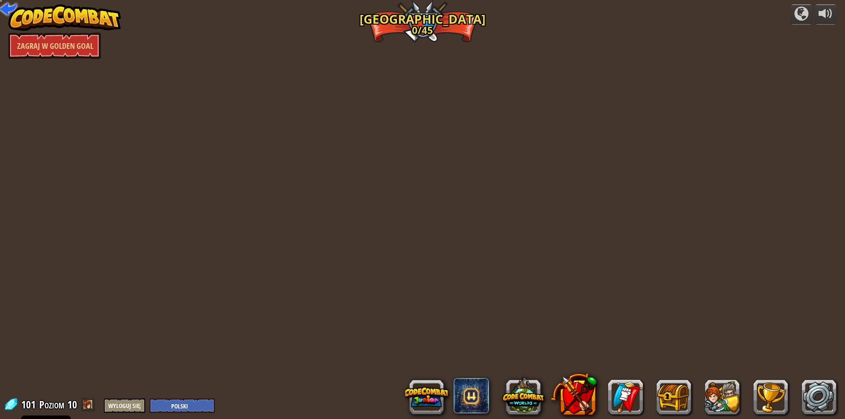
select select "pl"
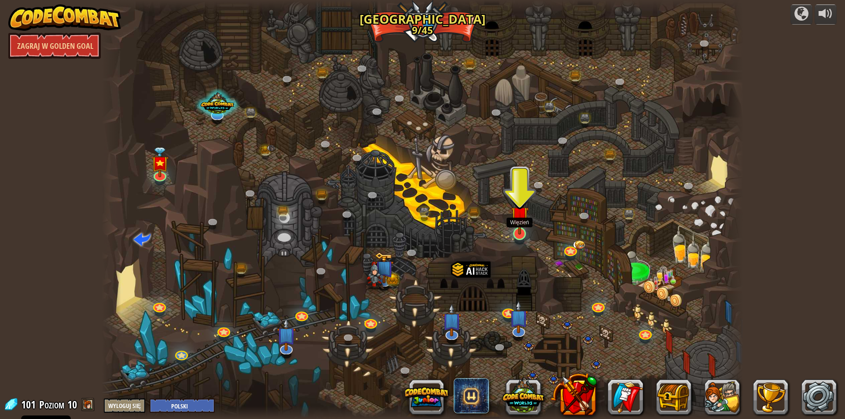
click at [520, 229] on img at bounding box center [519, 215] width 17 height 40
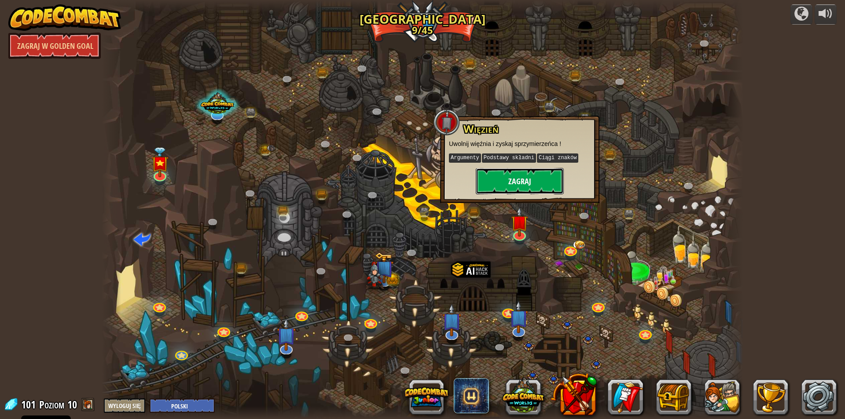
click at [502, 188] on button "Zagraj" at bounding box center [520, 181] width 88 height 26
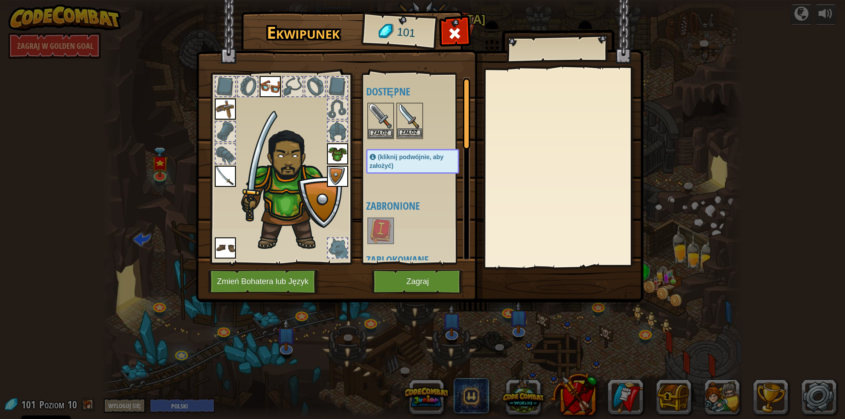
click at [410, 119] on img at bounding box center [409, 116] width 25 height 25
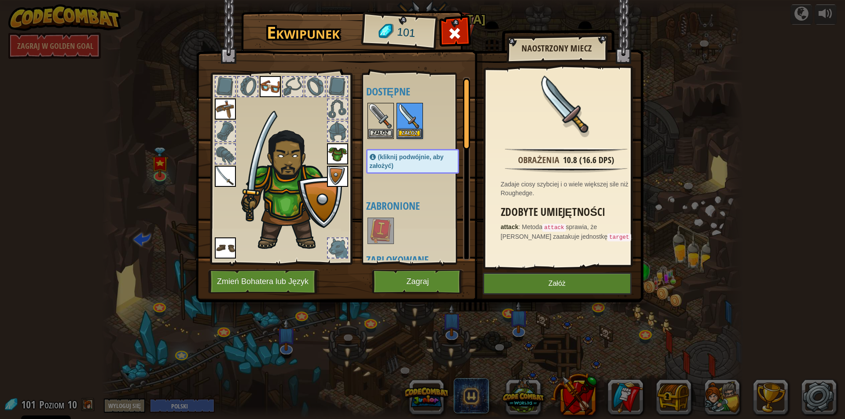
click at [233, 171] on img at bounding box center [225, 176] width 21 height 21
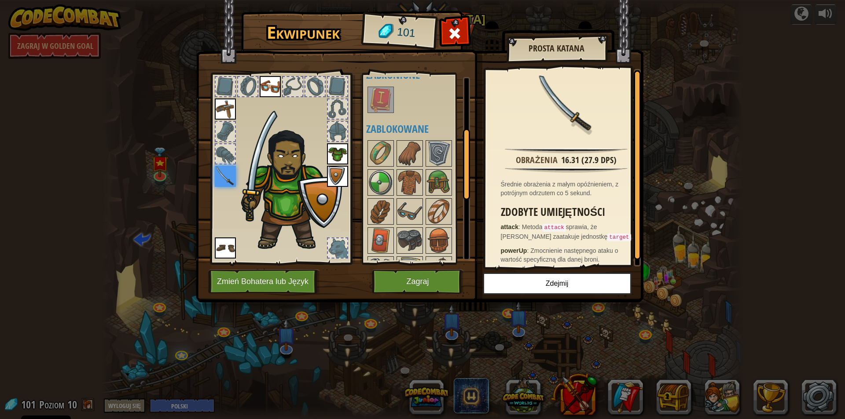
scroll to position [132, 0]
click at [405, 173] on img at bounding box center [409, 181] width 25 height 25
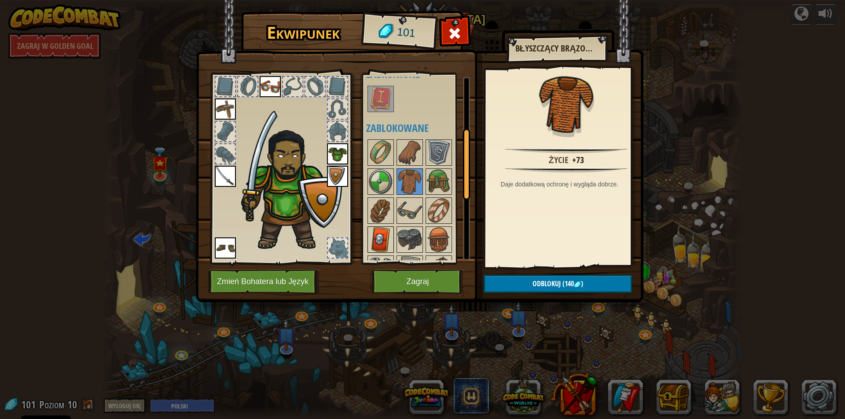
click at [380, 238] on img at bounding box center [380, 240] width 25 height 25
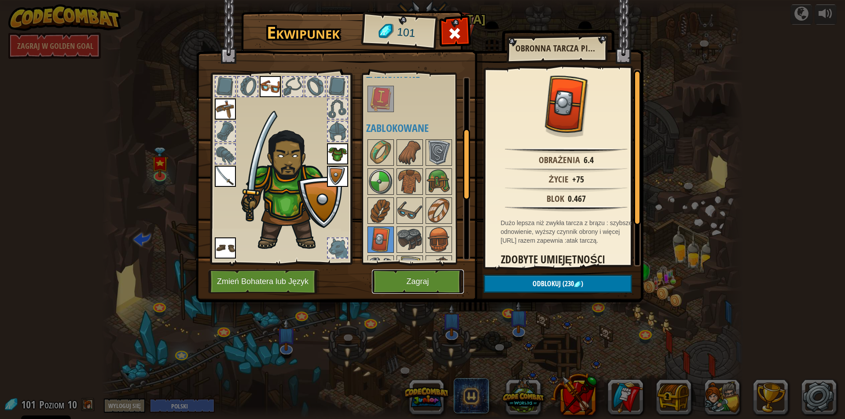
click at [422, 281] on button "Zagraj" at bounding box center [418, 282] width 92 height 24
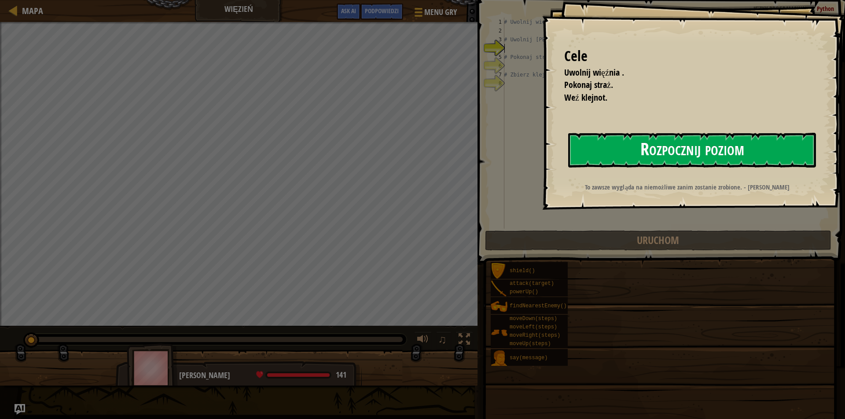
click at [601, 153] on button "Rozpocznij poziom" at bounding box center [692, 150] width 248 height 35
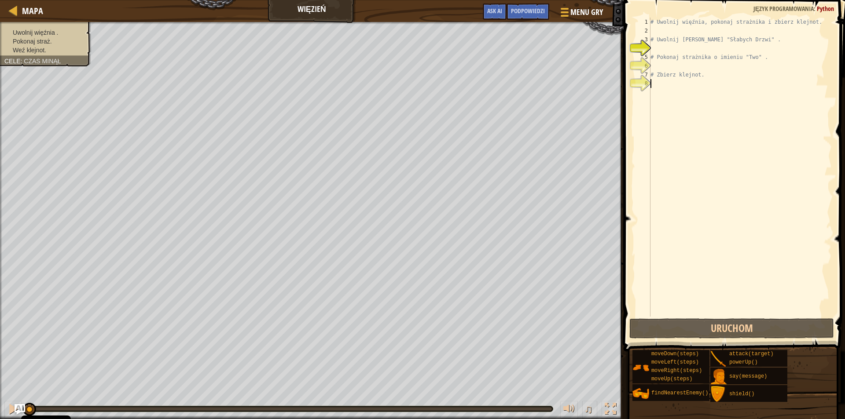
click at [652, 81] on div "# Uwolnij więźnia, pokonaj strażnika i zbierz klejnot. # Uwolnij Patricka zza "…" at bounding box center [740, 176] width 183 height 317
drag, startPoint x: 653, startPoint y: 49, endPoint x: 695, endPoint y: 74, distance: 48.9
click at [654, 49] on div "# Uwolnij więźnia, pokonaj strażnika i zbierz klejnot. # Uwolnij Patricka zza "…" at bounding box center [740, 176] width 183 height 317
type textarea "h"
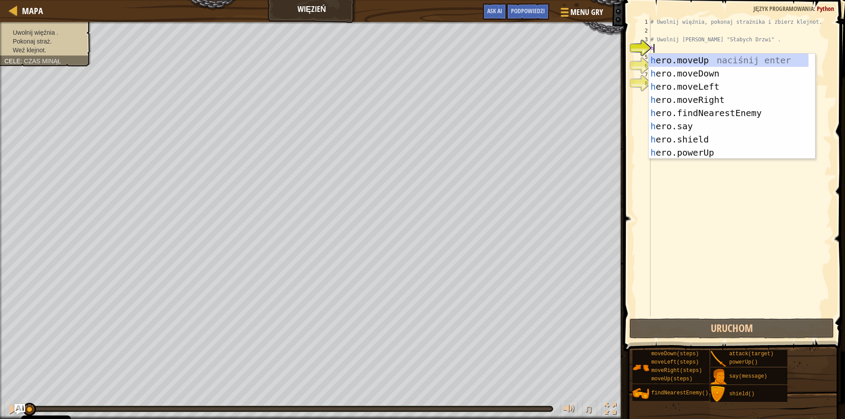
scroll to position [4, 0]
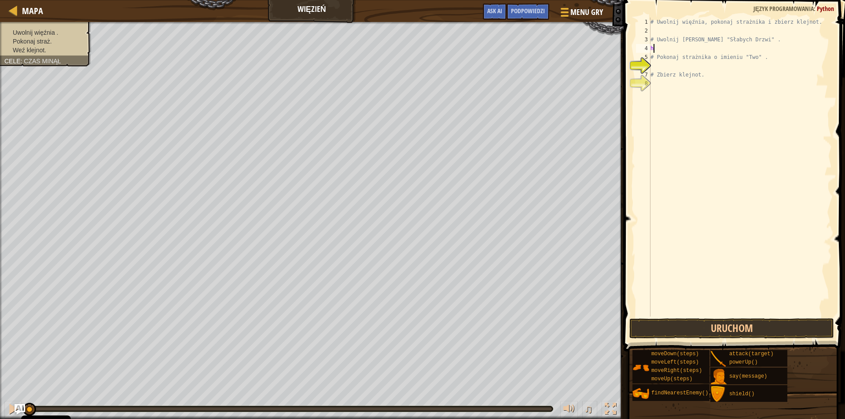
click at [655, 49] on div "# Uwolnij więźnia, pokonaj strażnika i zbierz klejnot. # Uwolnij Patricka zza "…" at bounding box center [740, 176] width 183 height 317
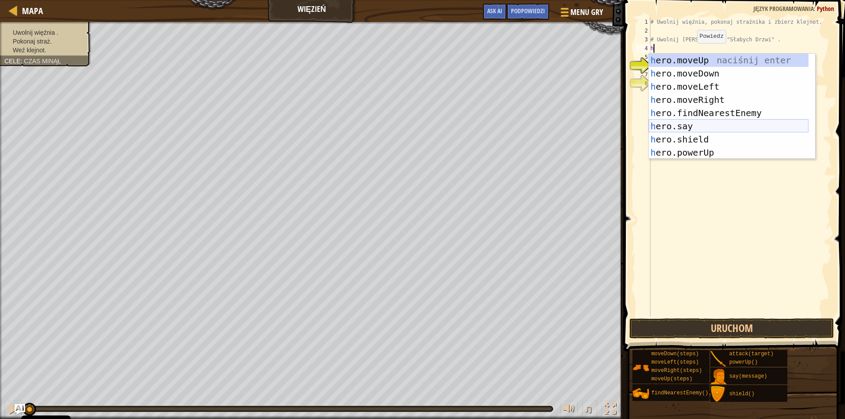
scroll to position [13, 0]
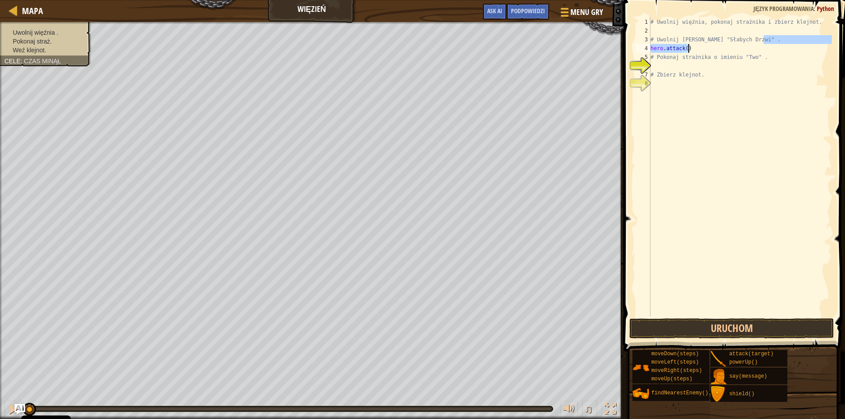
drag, startPoint x: 764, startPoint y: 39, endPoint x: 766, endPoint y: 46, distance: 7.5
click at [766, 46] on div "# Uwolnij więźnia, pokonaj strażnika i zbierz klejnot. # Uwolnij Patricka zza "…" at bounding box center [740, 176] width 183 height 317
click at [783, 61] on div "# Uwolnij więźnia, pokonaj strażnika i zbierz klejnot. # Uwolnij Patricka zza "…" at bounding box center [740, 176] width 183 height 317
click at [685, 48] on div "# Uwolnij więźnia, pokonaj strażnika i zbierz klejnot. # Uwolnij Patricka zza "…" at bounding box center [740, 176] width 183 height 317
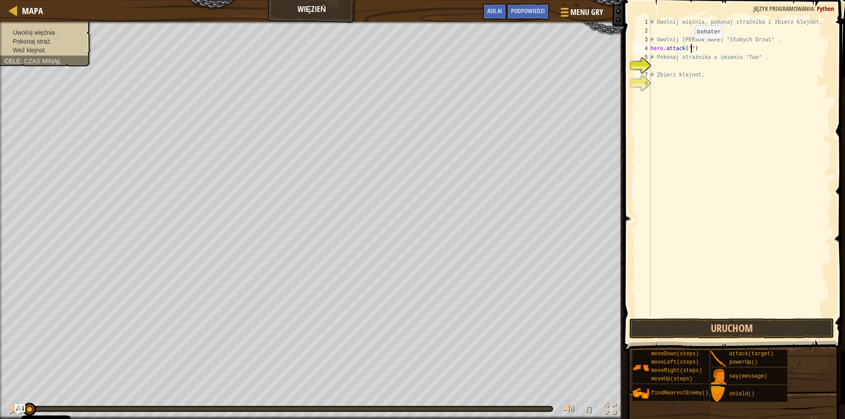
click at [687, 48] on div "# Uwolnij więźnia, pokonaj strażnika i zbierz klejnot. # Uwolnij Patricka zza "…" at bounding box center [740, 176] width 183 height 317
type textarea "hero.attack("Weak Door")"
click at [652, 66] on div "# Uwolnij więźnia, pokonaj strażnika i zbierz klejnot. # Uwolnij Patricka zza "…" at bounding box center [740, 176] width 183 height 317
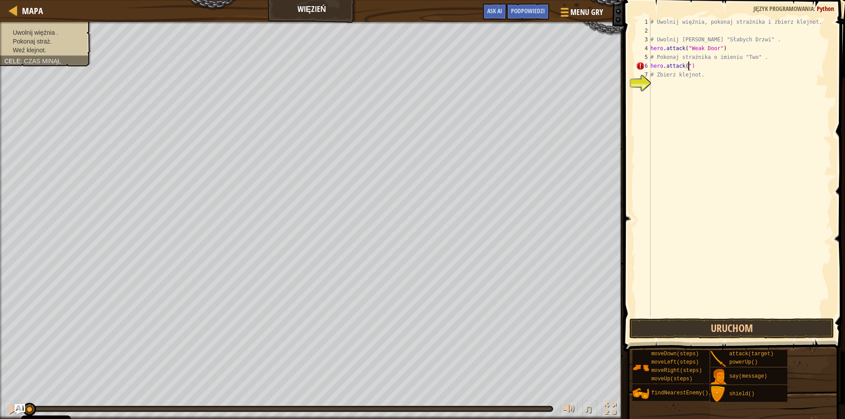
scroll to position [4, 3]
click at [687, 65] on div "# Uwolnij więźnia, pokonaj strażnika i zbierz klejnot. # Uwolnij Patricka zza "…" at bounding box center [740, 176] width 183 height 317
click at [689, 66] on div "# Uwolnij więźnia, pokonaj strażnika i zbierz klejnot. # Uwolnij Patricka zza "…" at bounding box center [740, 167] width 183 height 299
type textarea "hero.attack("Two")"
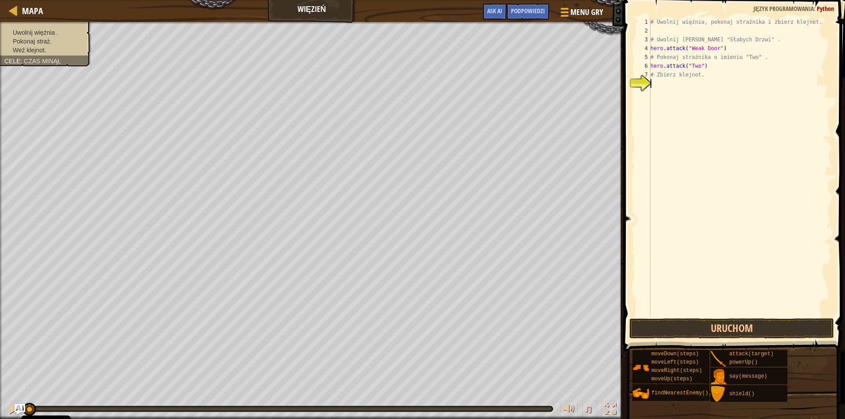
click at [652, 81] on div "# Uwolnij więźnia, pokonaj strażnika i zbierz klejnot. # Uwolnij Patricka zza "…" at bounding box center [740, 176] width 183 height 317
type textarea "h"
click at [742, 328] on button "Uruchom" at bounding box center [731, 329] width 205 height 20
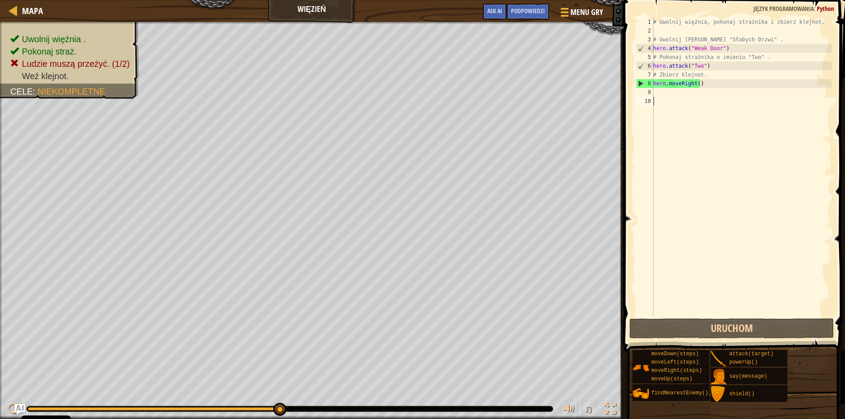
click at [684, 118] on div "# Uwolnij więźnia, pokonaj strażnika i zbierz klejnot. # Uwolnij Patricka zza "…" at bounding box center [741, 176] width 180 height 317
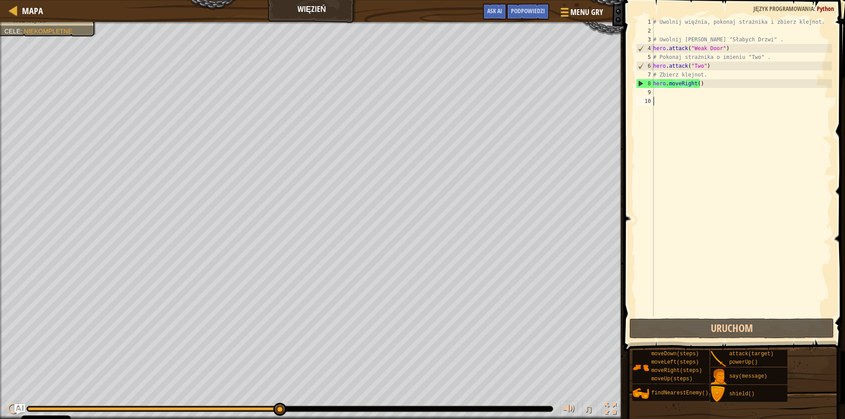
click at [701, 84] on div "# Uwolnij więźnia, pokonaj strażnika i zbierz klejnot. # Uwolnij Patricka zza "…" at bounding box center [741, 176] width 180 height 317
type textarea "hero.moveRight()"
